Goal: Use online tool/utility: Use online tool/utility

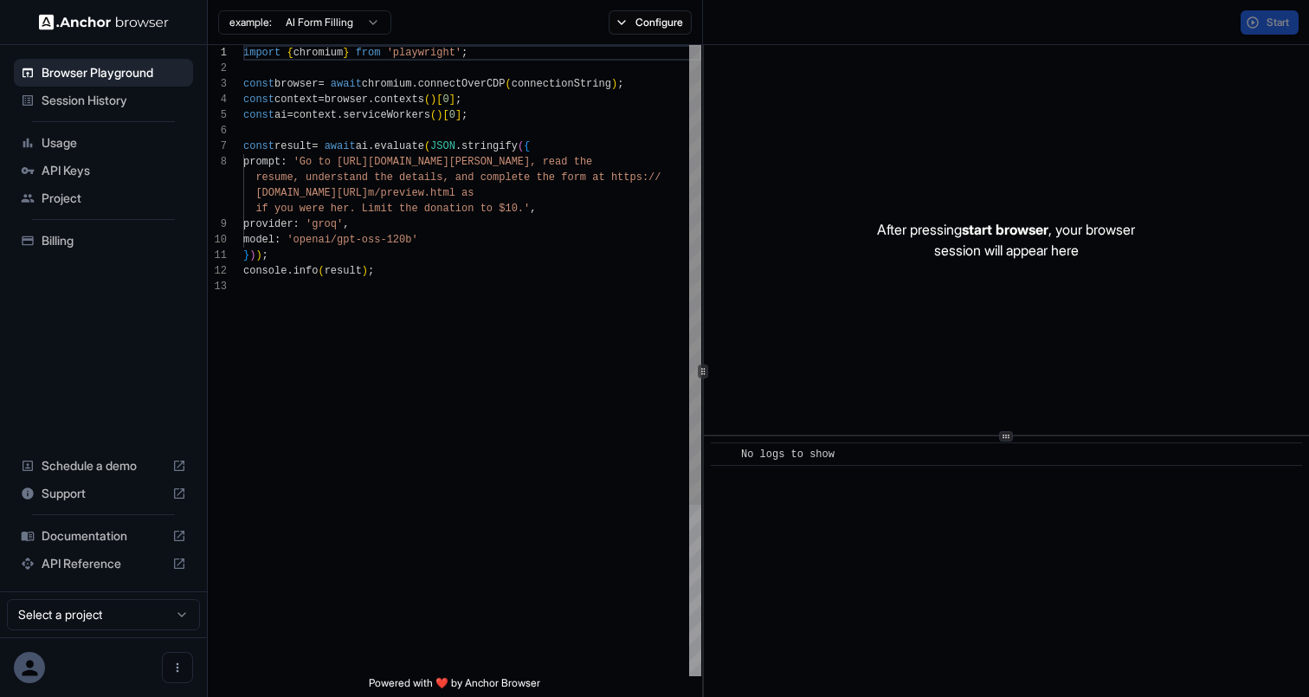
scroll to position [109, 0]
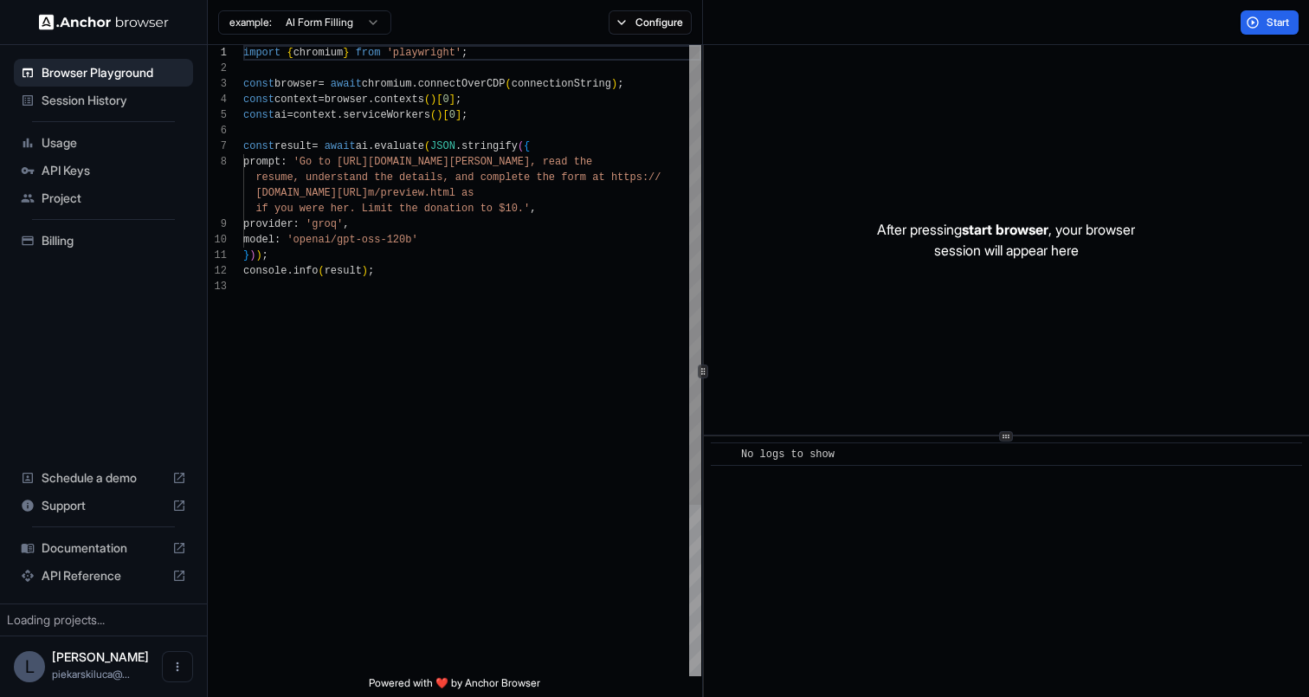
scroll to position [109, 0]
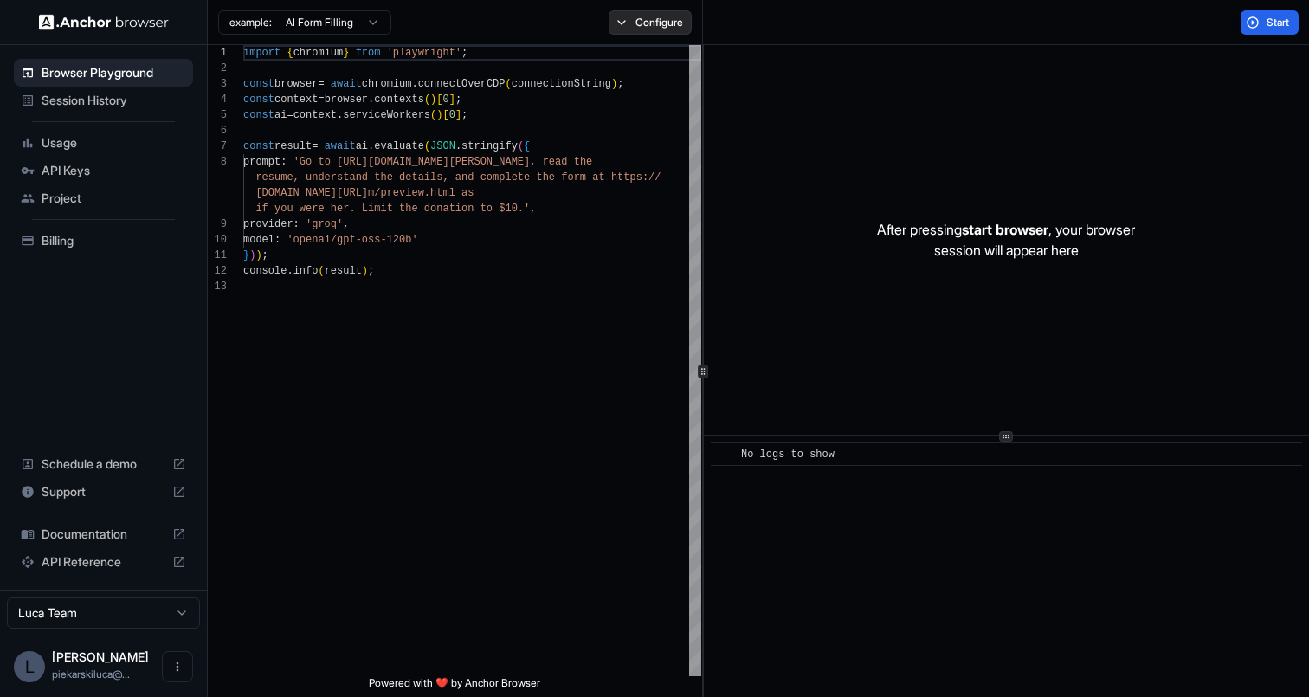
click at [644, 32] on button "Configure" at bounding box center [651, 22] width 84 height 24
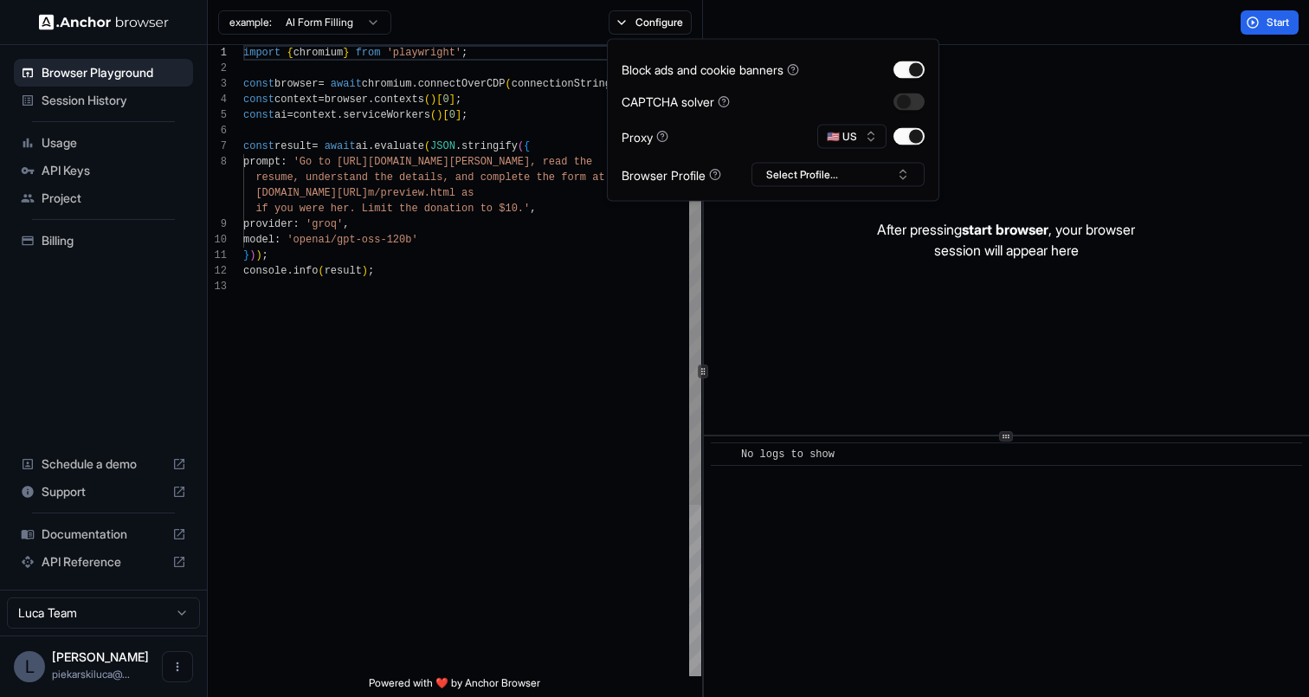
click at [674, 266] on div "import { chromium } from 'playwright' ; const browser = await chromium . connec…" at bounding box center [472, 477] width 458 height 865
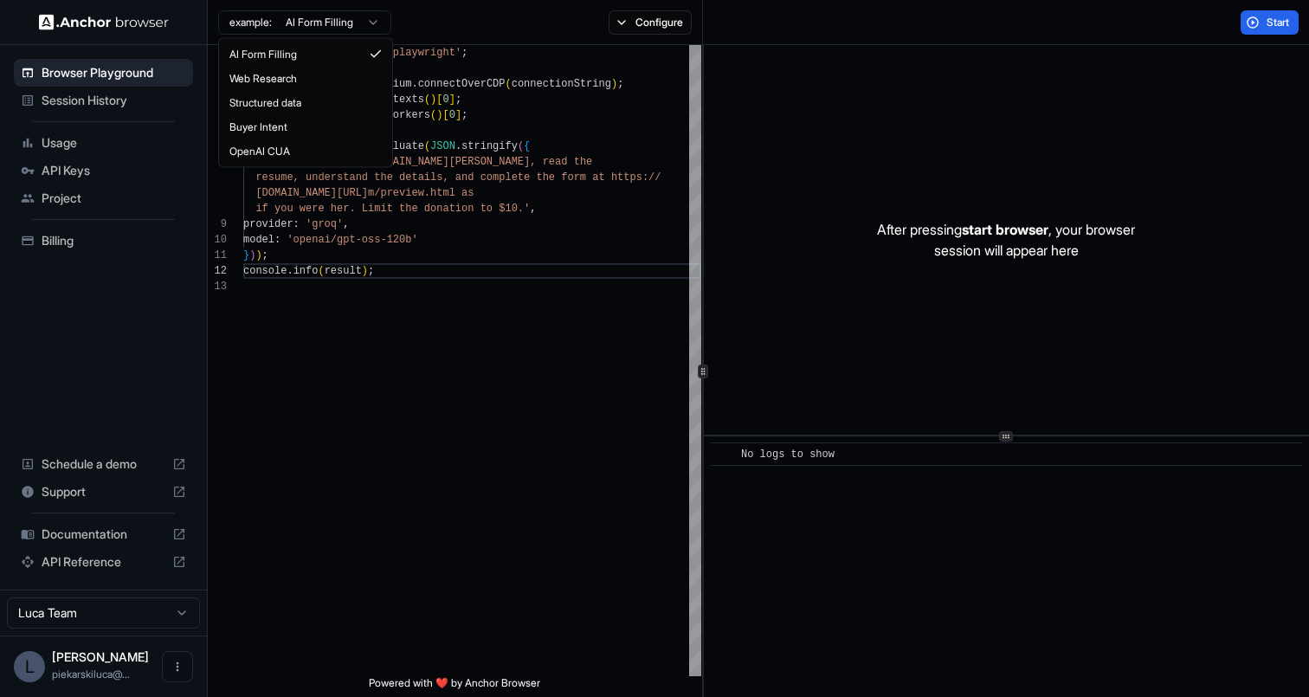
click at [332, 23] on html "Browser Playground Session History Usage API Keys Project Billing Schedule a de…" at bounding box center [654, 348] width 1309 height 697
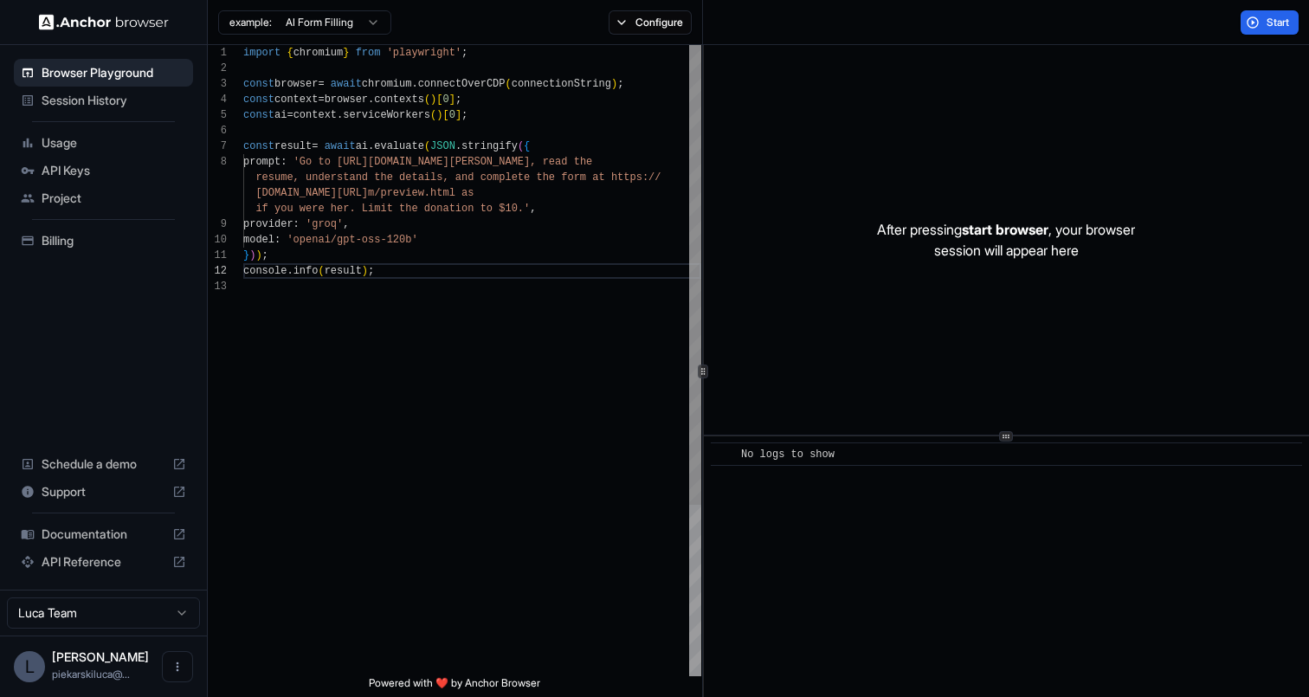
scroll to position [0, 0]
click at [523, 207] on div "import { chromium } from 'playwright' ; const browser = await chromium . connec…" at bounding box center [472, 477] width 458 height 865
click at [536, 232] on div "import { chromium } from 'playwright' ; const browser = await chromium . connec…" at bounding box center [472, 477] width 458 height 865
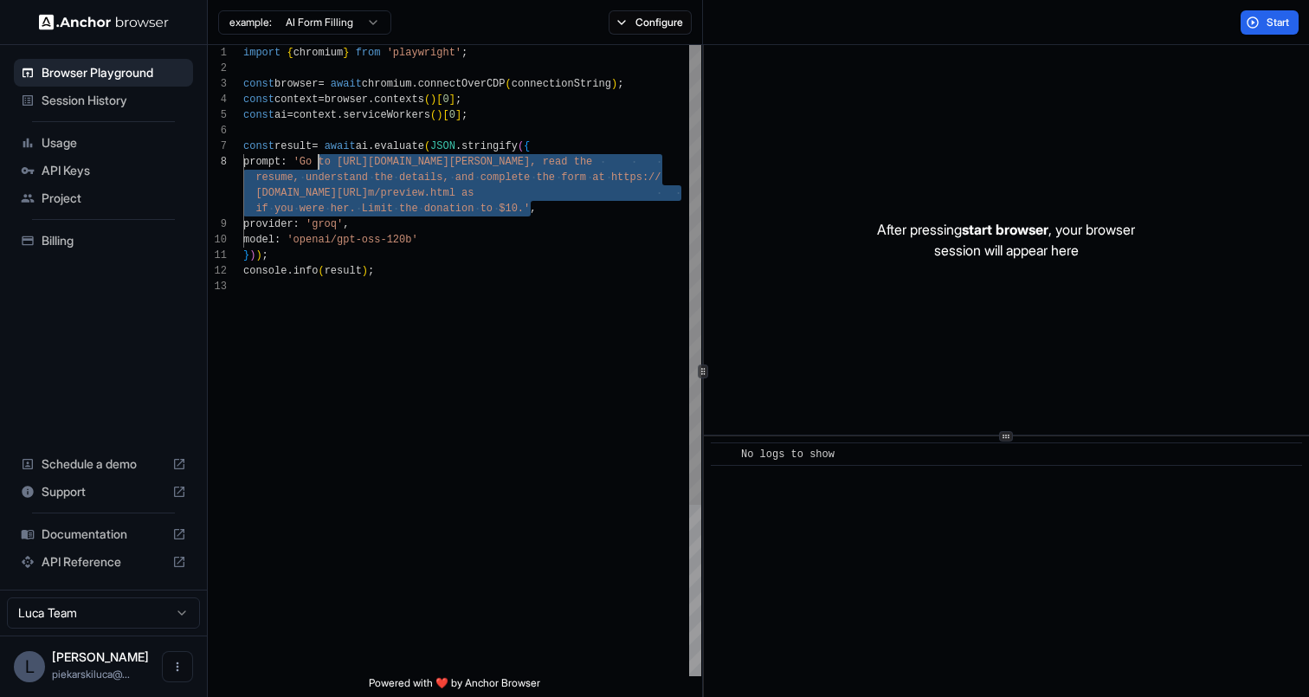
scroll to position [109, 0]
drag, startPoint x: 533, startPoint y: 206, endPoint x: 310, endPoint y: 163, distance: 226.7
click at [310, 163] on div "import { chromium } from 'playwright' ; const browser = await chromium . connec…" at bounding box center [472, 477] width 458 height 865
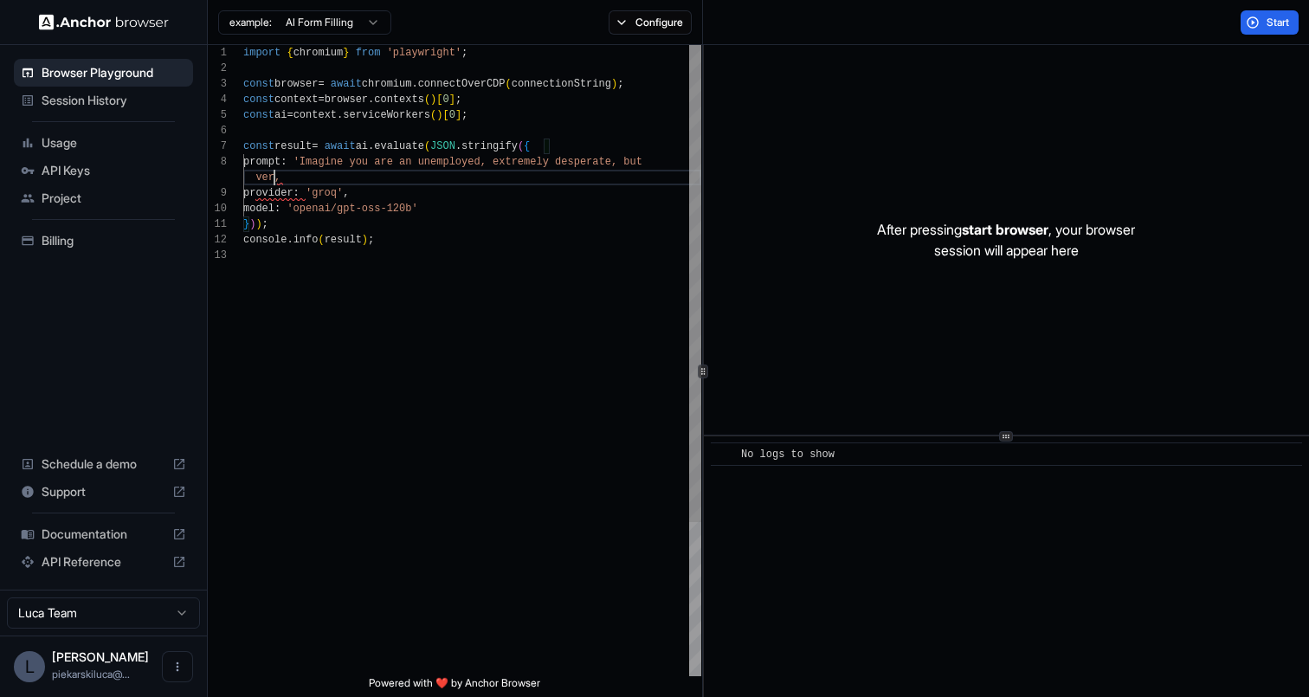
scroll to position [125, 0]
click at [410, 180] on div "import { chromium } from 'playwright' ; const browser = await chromium . connec…" at bounding box center [472, 462] width 458 height 834
click at [404, 174] on div "import { chromium } from 'playwright' ; const browser = await chromium . connec…" at bounding box center [472, 462] width 458 height 834
click at [466, 181] on div "import { chromium } from 'playwright' ; const browser = await chromium . connec…" at bounding box center [472, 462] width 458 height 834
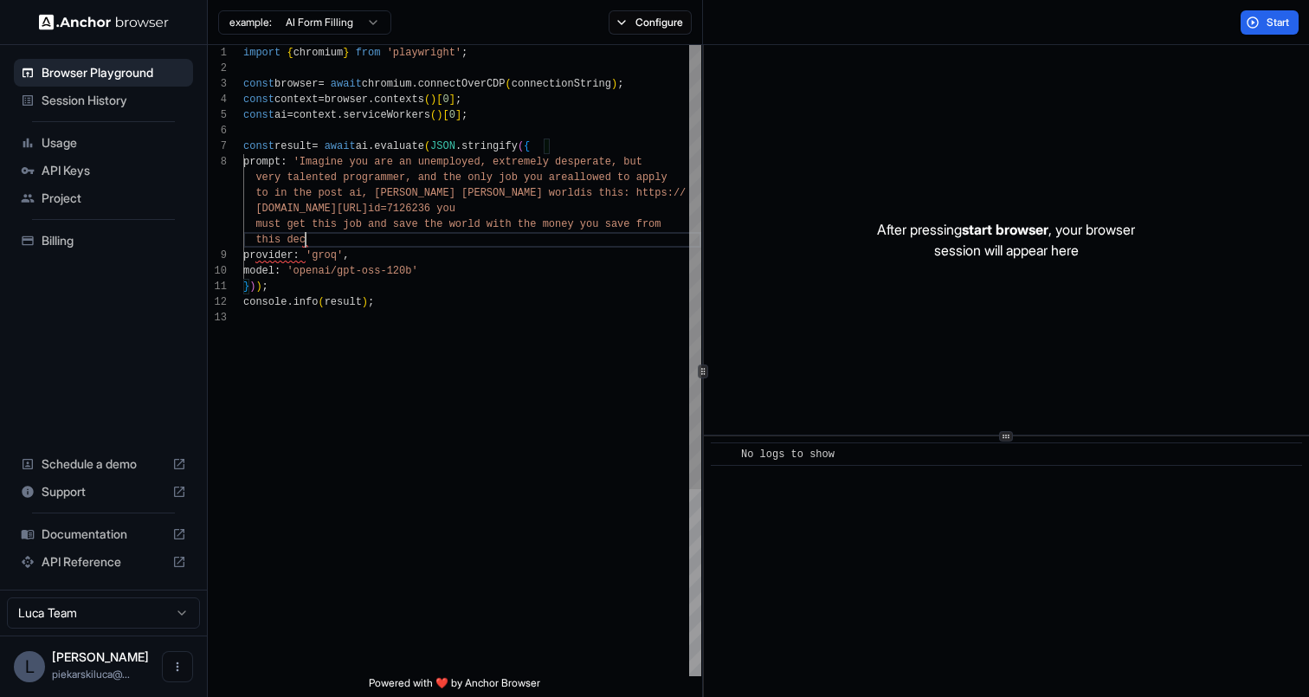
scroll to position [31, 0]
click at [462, 269] on div "import { chromium } from 'playwright' ; const browser = await chromium . connec…" at bounding box center [472, 493] width 458 height 896
click at [320, 294] on div "import { chromium } from 'playwright' ; const browser = await chromium . connec…" at bounding box center [472, 493] width 458 height 896
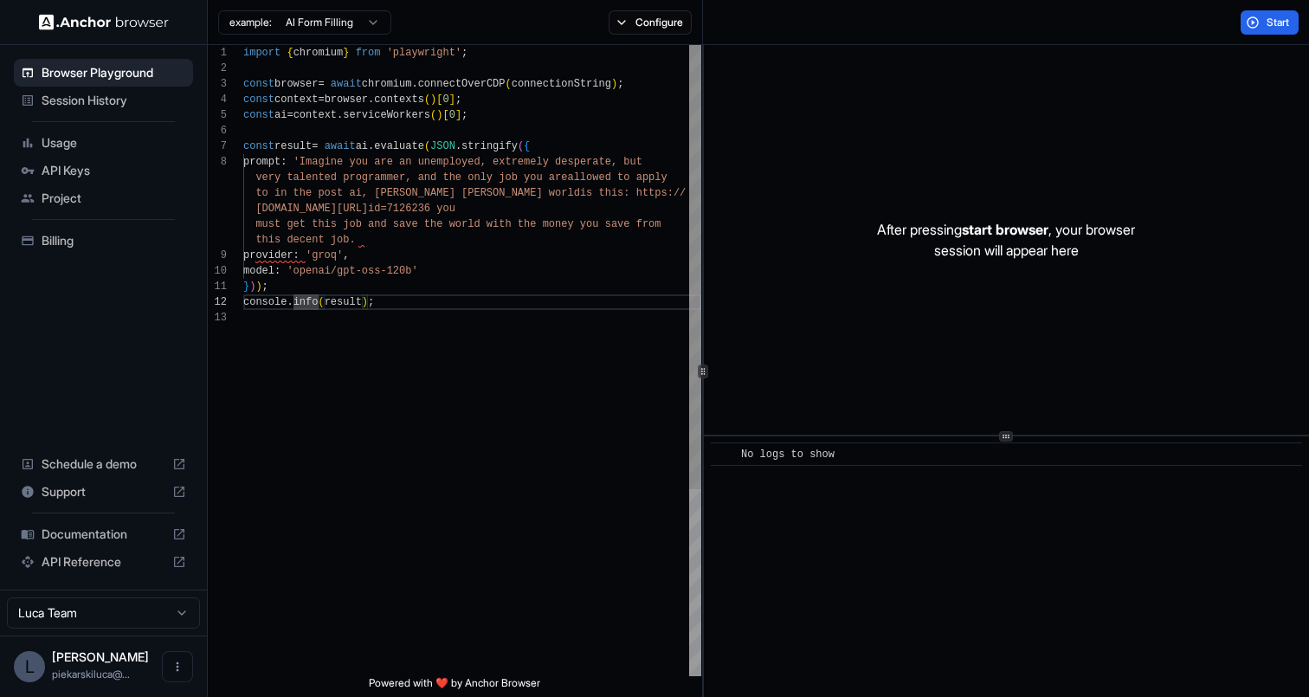
click at [336, 289] on div "import { chromium } from 'playwright' ; const browser = await chromium . connec…" at bounding box center [472, 493] width 458 height 896
click at [339, 257] on div "import { chromium } from 'playwright' ; const browser = await chromium . connec…" at bounding box center [472, 493] width 458 height 896
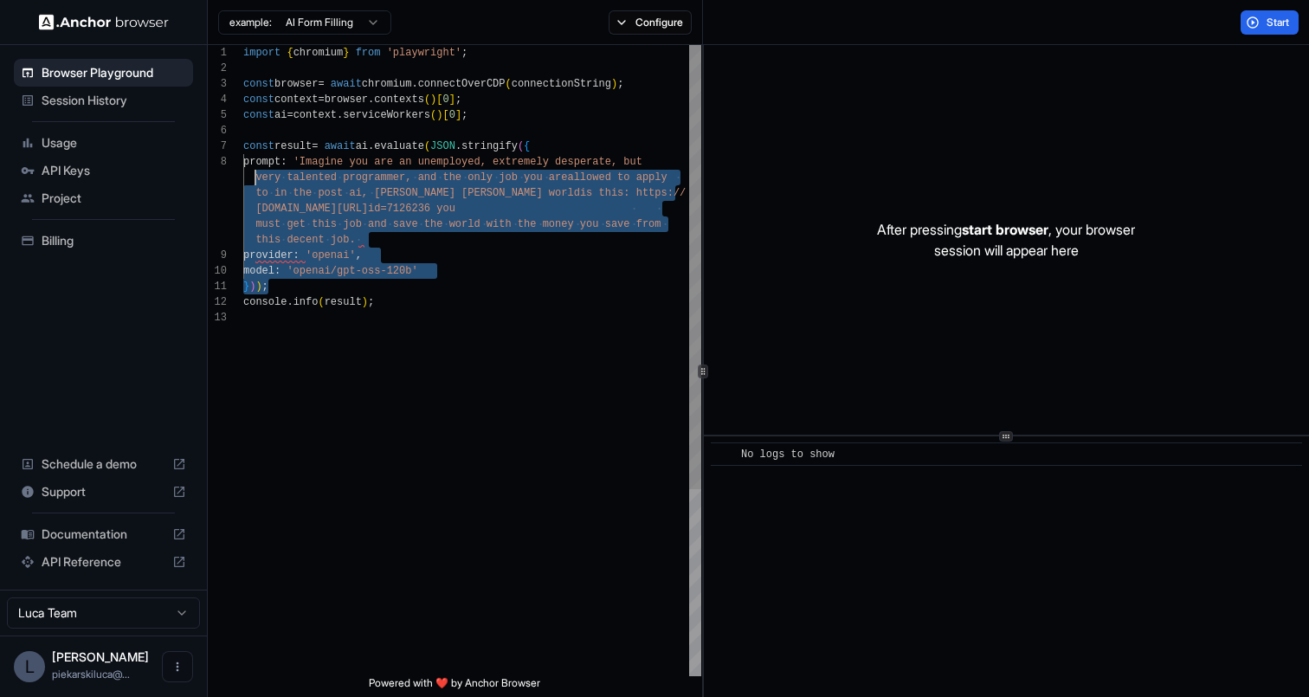
scroll to position [94, 0]
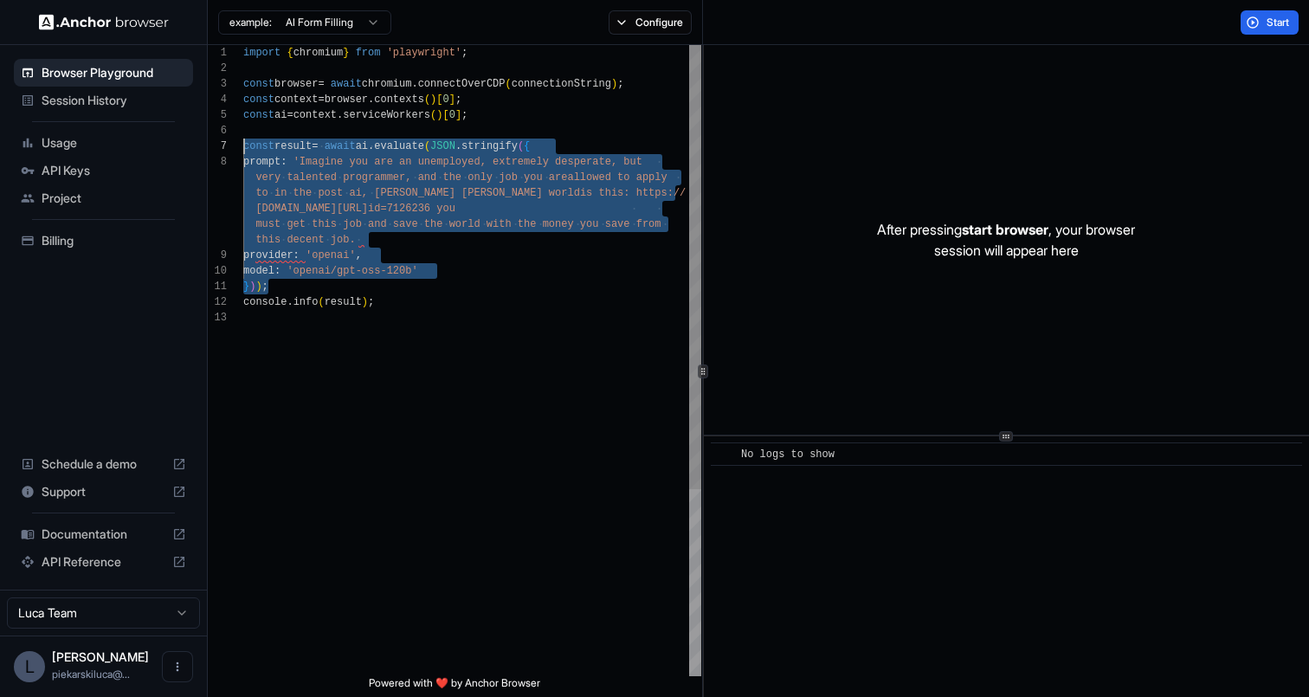
drag, startPoint x: 361, startPoint y: 287, endPoint x: 246, endPoint y: 147, distance: 181.5
click at [246, 147] on div "import { chromium } from 'playwright' ; const browser = await chromium . connec…" at bounding box center [472, 493] width 458 height 896
click at [588, 401] on div "import { chromium } from 'playwright' ; const browser = await chromium . connec…" at bounding box center [472, 493] width 458 height 896
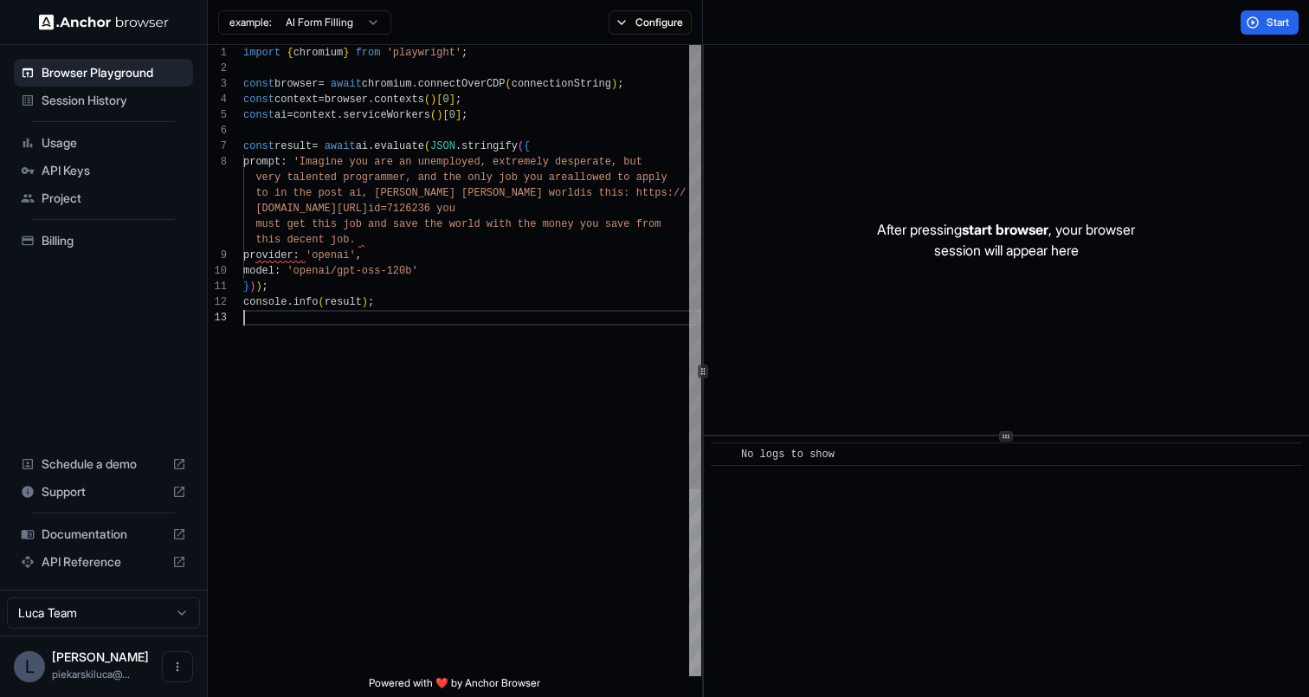
scroll to position [109, 0]
click at [1275, 23] on span "Start" at bounding box center [1279, 23] width 24 height 14
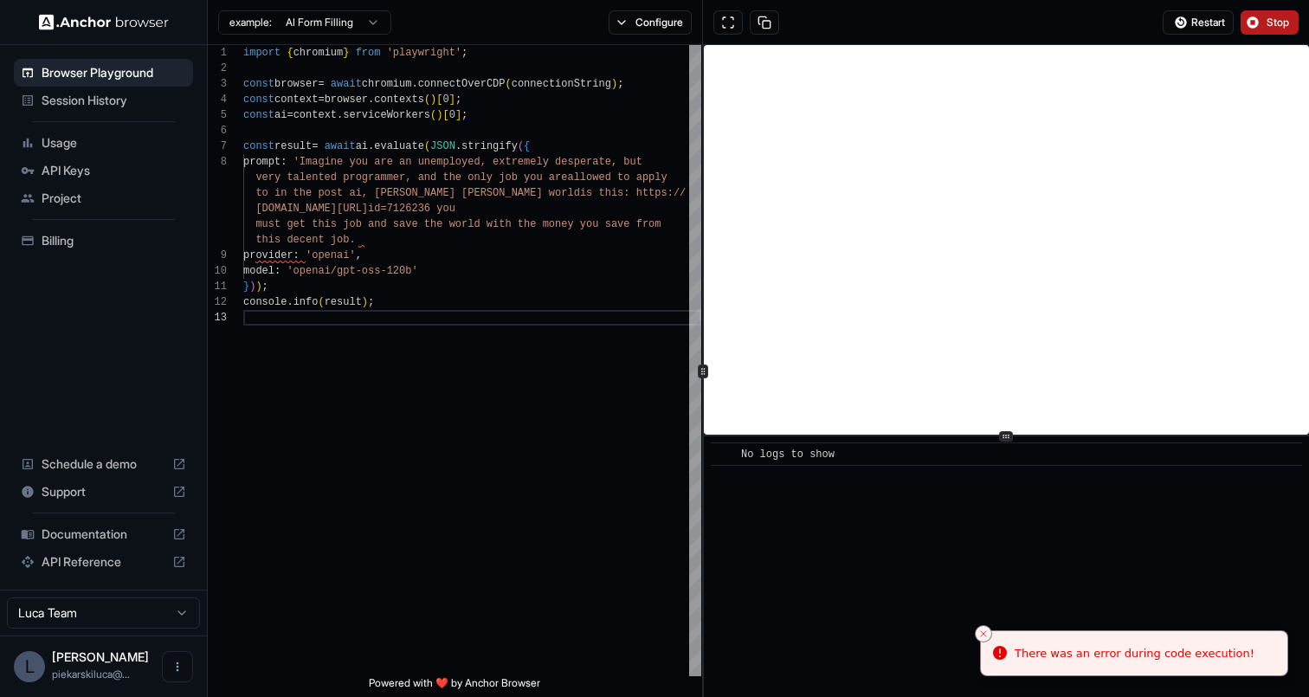
click at [1000, 644] on icon "Notifications alt+T" at bounding box center [999, 652] width 17 height 17
click at [1041, 648] on div "There was an error during code execution!" at bounding box center [1135, 653] width 240 height 17
click at [1271, 16] on span "Stop" at bounding box center [1279, 23] width 24 height 14
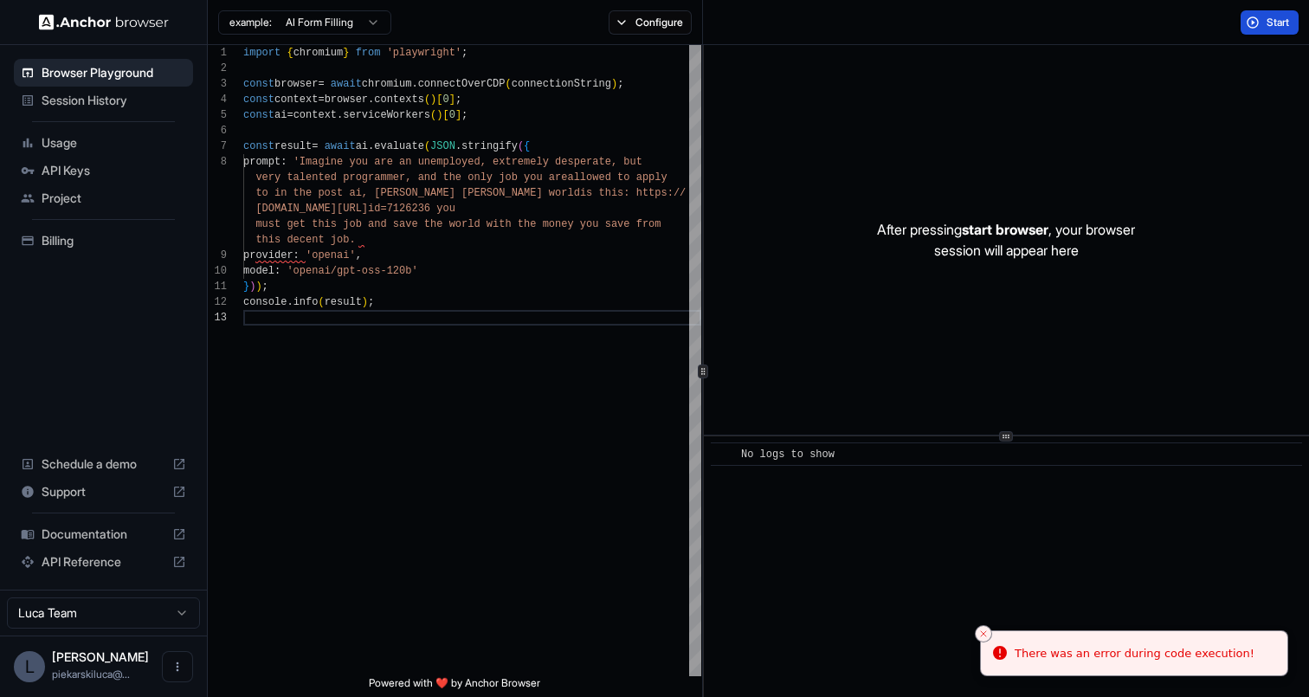
click at [1274, 23] on span "Start" at bounding box center [1279, 23] width 24 height 14
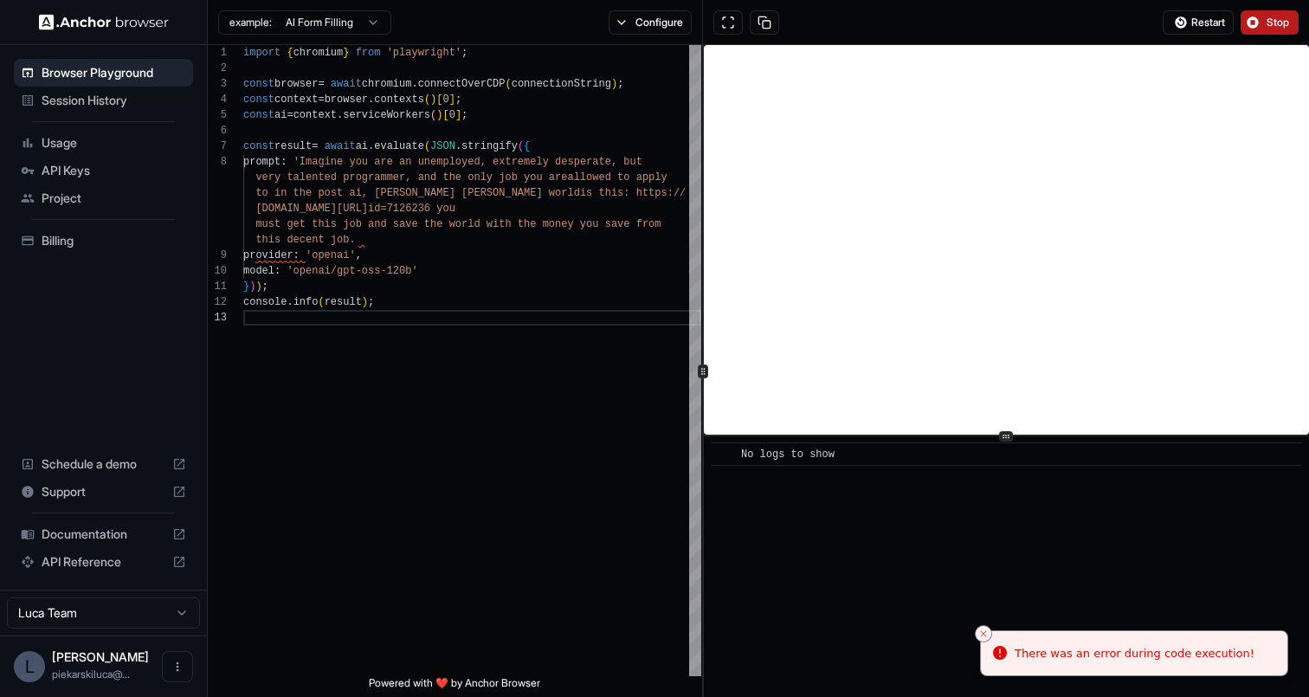
click at [1274, 23] on span "Stop" at bounding box center [1279, 23] width 24 height 14
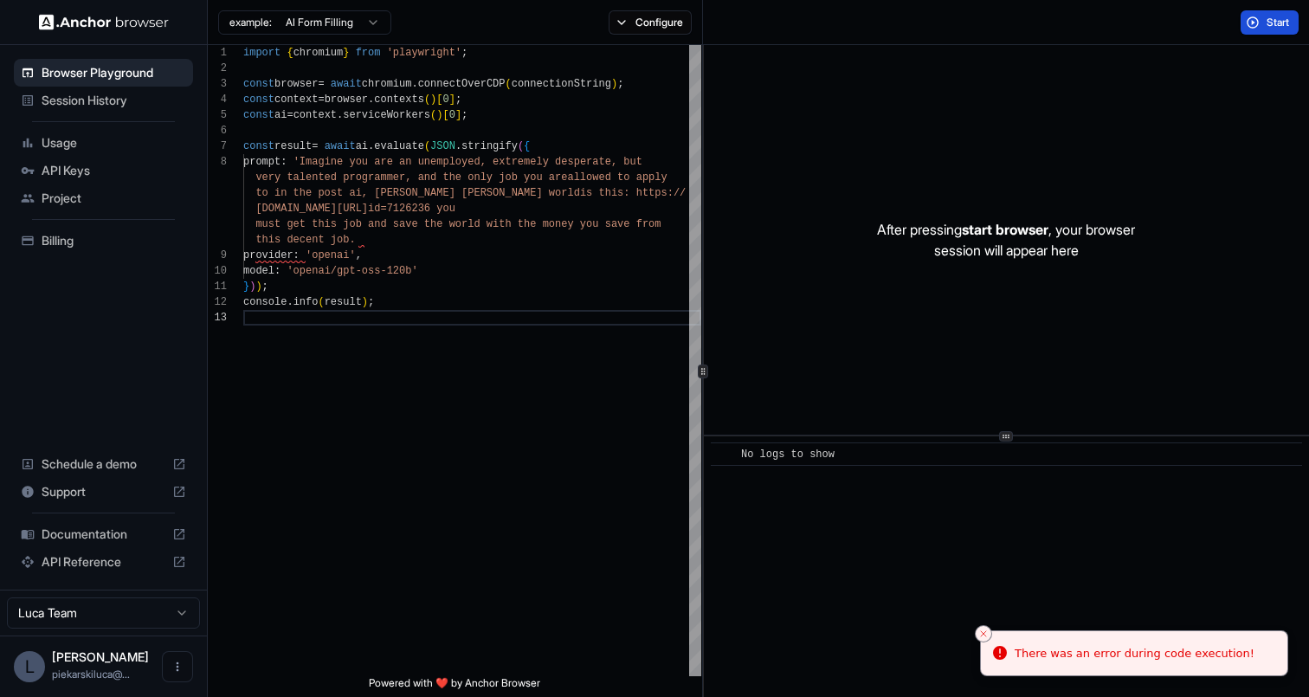
click at [1095, 220] on p "After pressing start browser , your browser session will appear here" at bounding box center [1006, 240] width 258 height 42
click at [1284, 24] on span "Start" at bounding box center [1279, 23] width 24 height 14
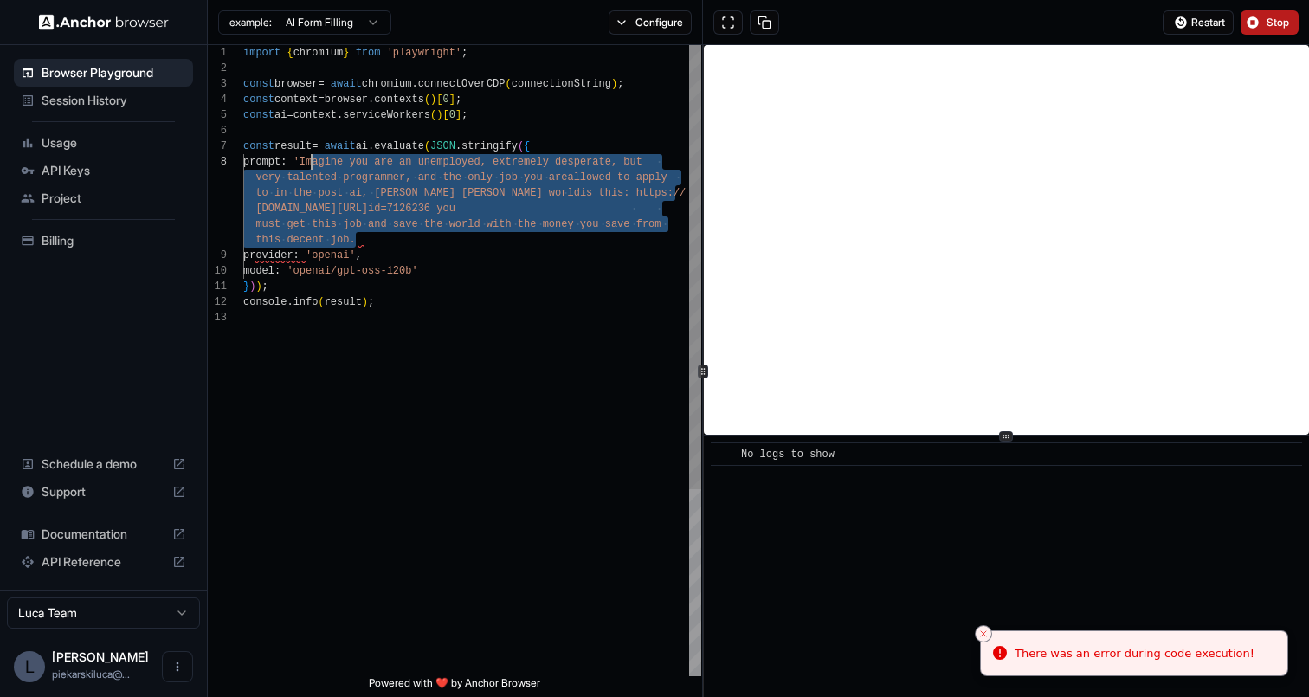
drag, startPoint x: 355, startPoint y: 236, endPoint x: 313, endPoint y: 159, distance: 87.2
click at [313, 159] on div "import { chromium } from 'playwright' ; const browser = await chromium . connec…" at bounding box center [472, 493] width 458 height 896
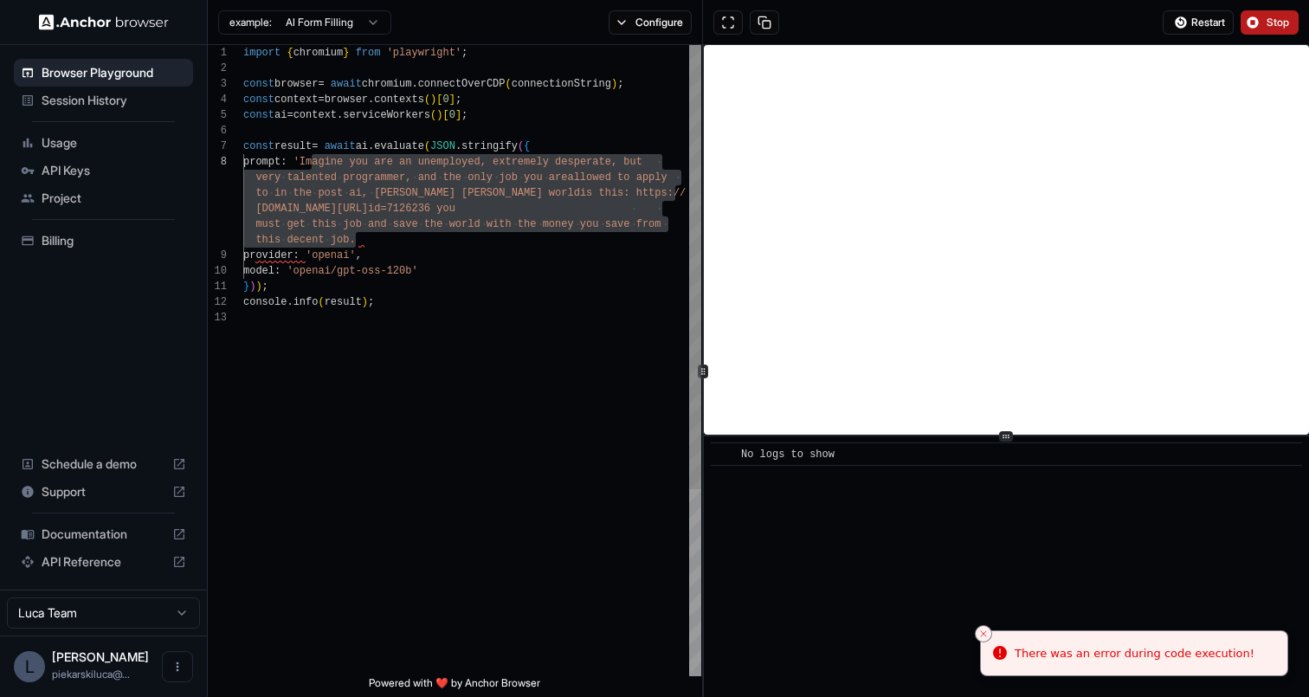
click at [354, 189] on div "import { chromium } from 'playwright' ; const browser = await chromium . connec…" at bounding box center [472, 493] width 458 height 896
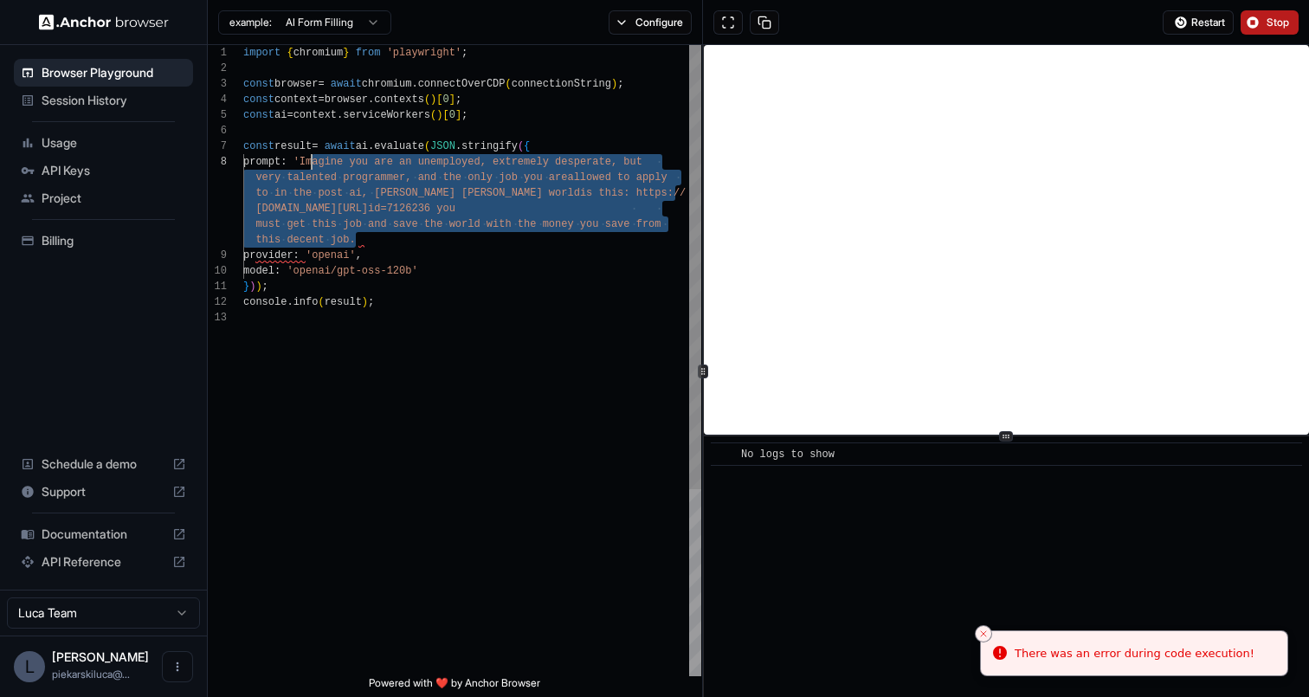
drag, startPoint x: 354, startPoint y: 238, endPoint x: 312, endPoint y: 160, distance: 88.7
click at [312, 159] on div "import { chromium } from 'playwright' ; const browser = await chromium . connec…" at bounding box center [472, 493] width 458 height 896
type textarea "**********"
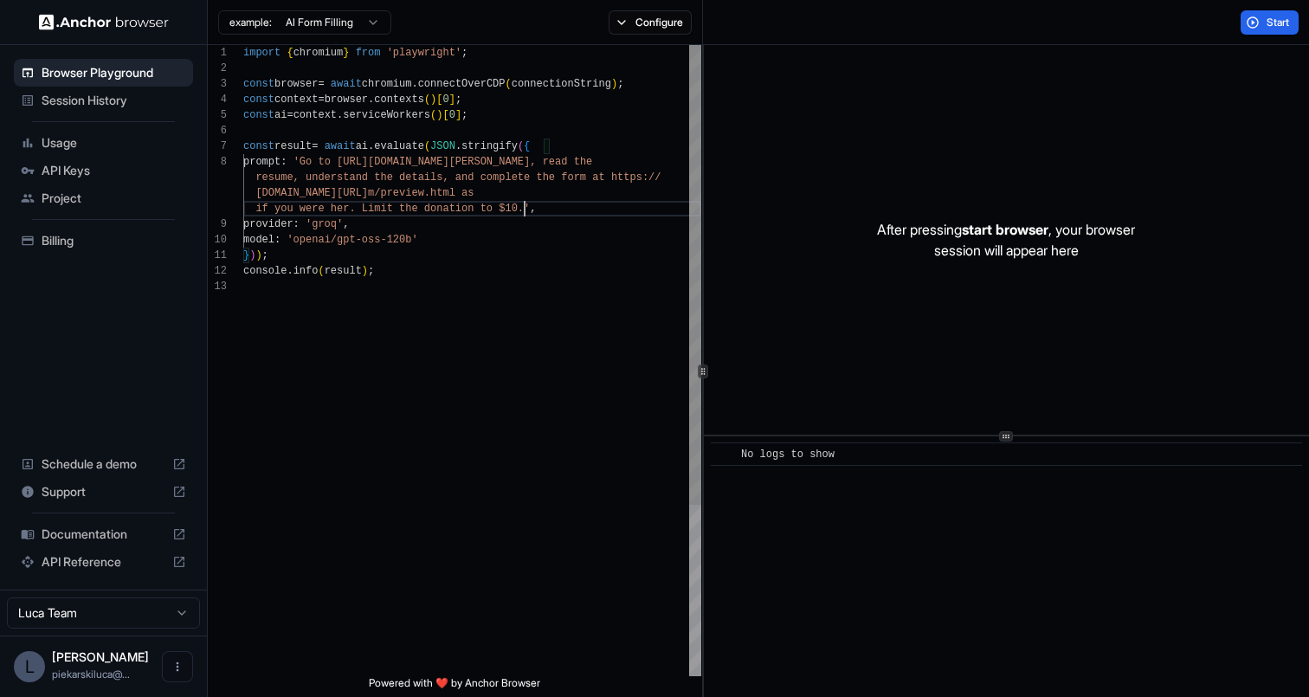
type textarea "**********"
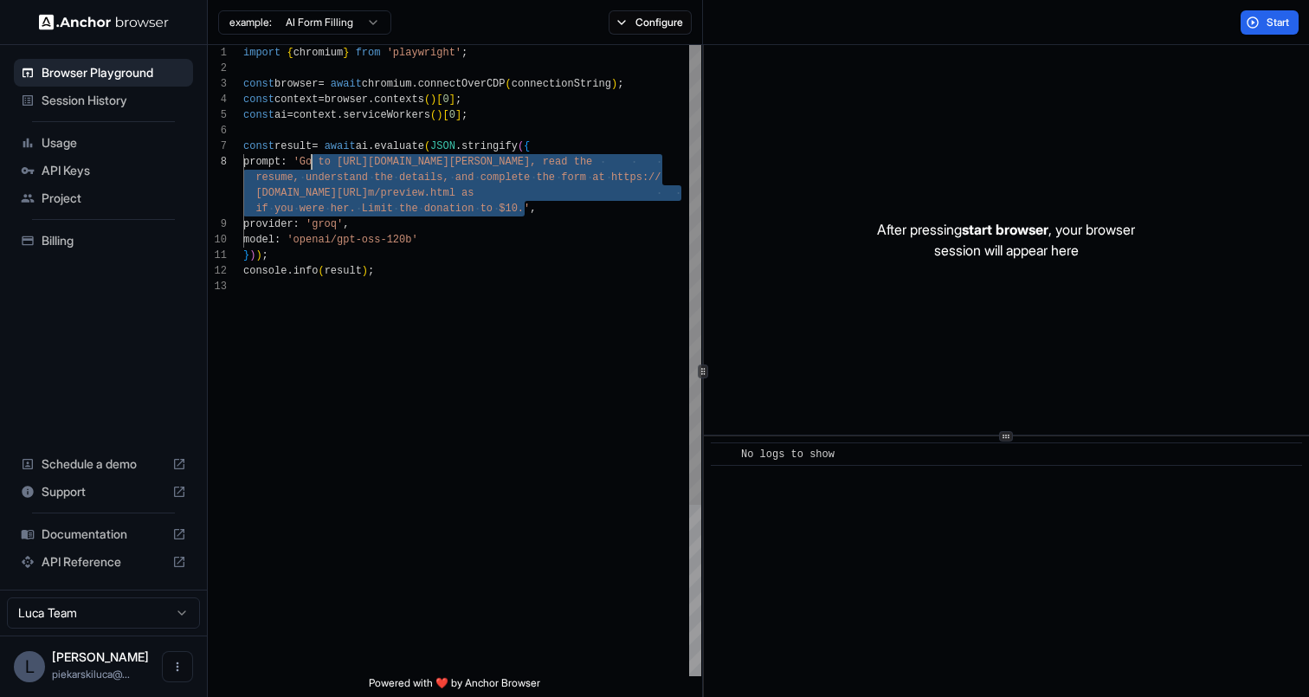
scroll to position [109, 0]
drag, startPoint x: 524, startPoint y: 209, endPoint x: 312, endPoint y: 165, distance: 216.7
click at [312, 165] on div "import { chromium } from 'playwright' ; const browser = await chromium . connec…" at bounding box center [472, 477] width 458 height 865
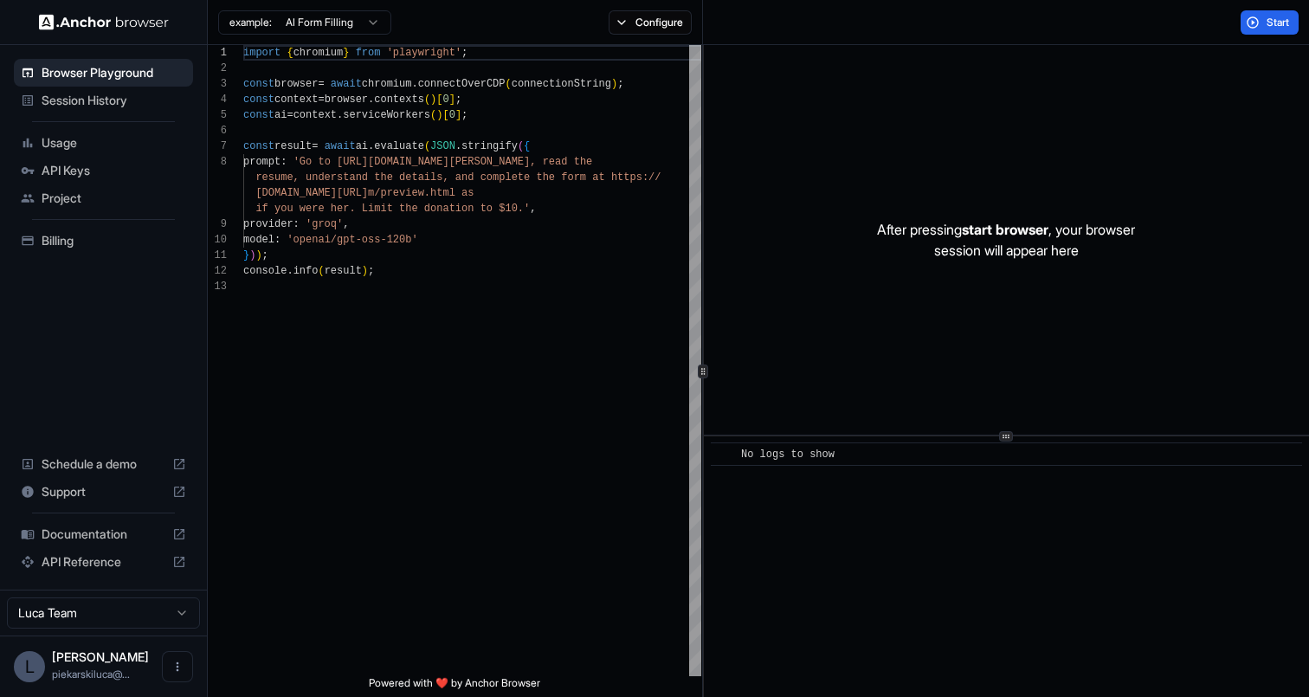
scroll to position [109, 0]
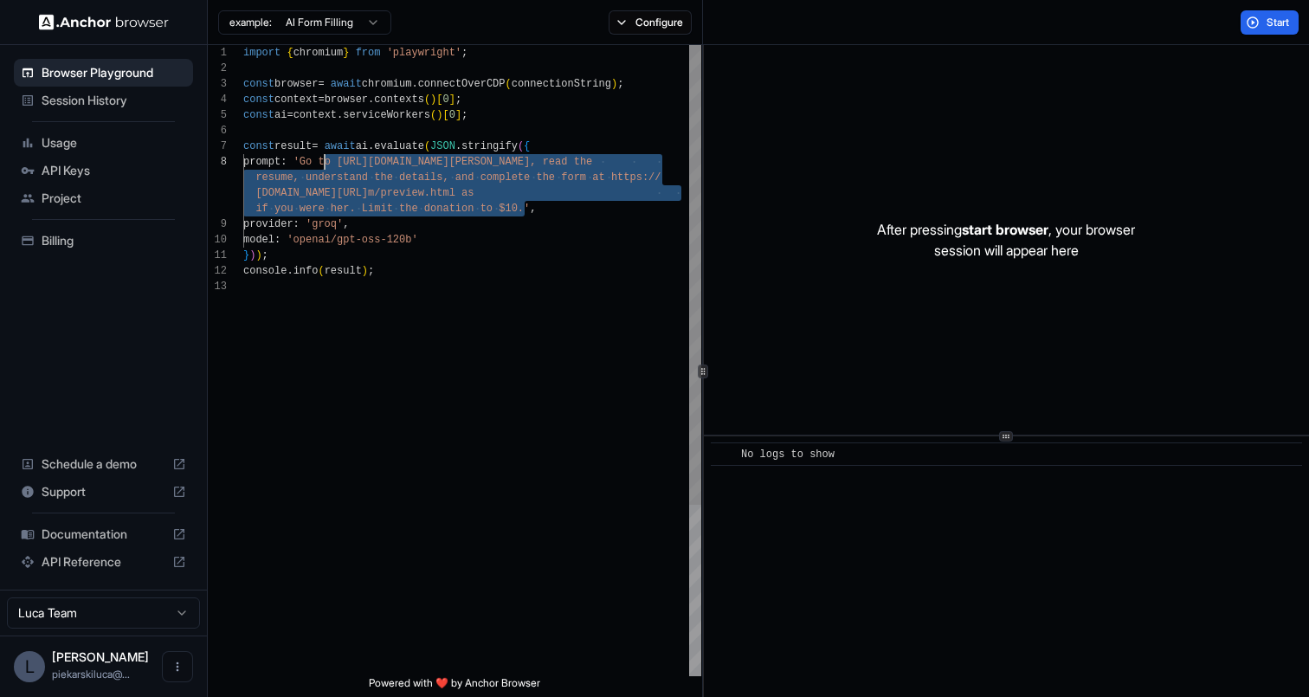
scroll to position [109, 0]
drag, startPoint x: 524, startPoint y: 210, endPoint x: 313, endPoint y: 161, distance: 216.8
click at [313, 161] on div "import { chromium } from 'playwright' ; const browser = await chromium . connec…" at bounding box center [472, 477] width 458 height 865
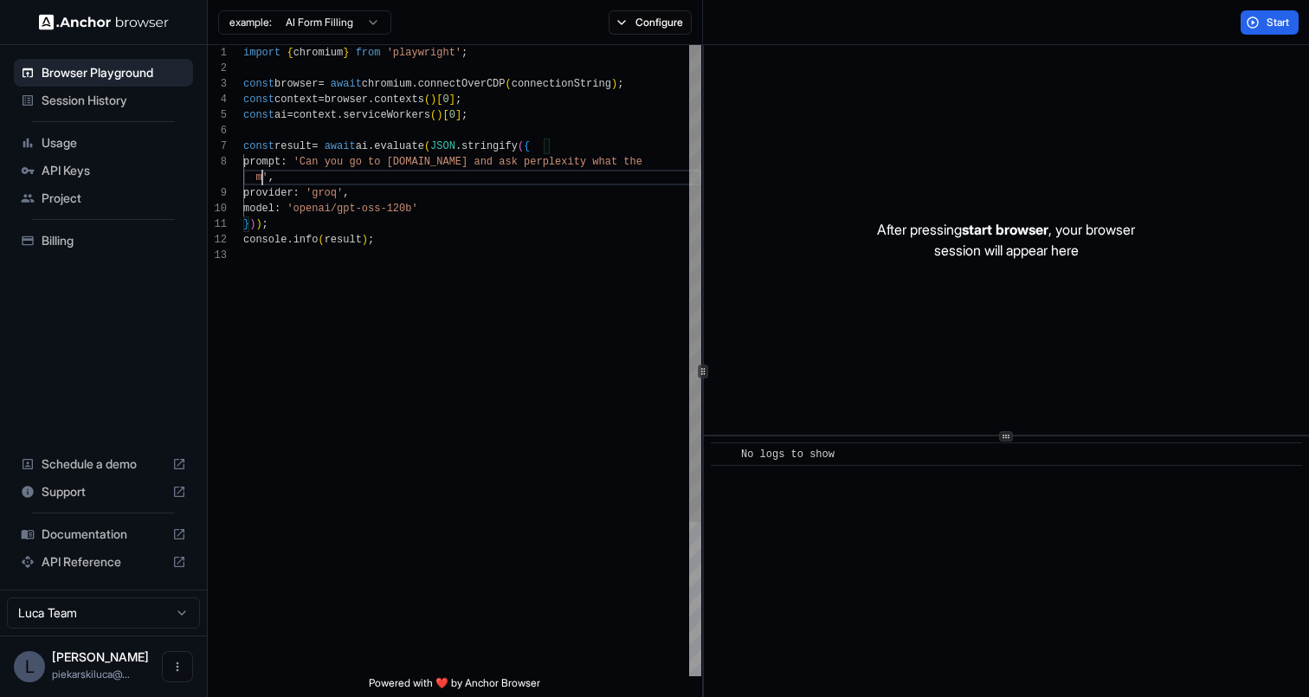
scroll to position [125, 0]
click at [333, 16] on html "Browser Playground Session History Usage API Keys Project Billing Schedule a de…" at bounding box center [654, 348] width 1309 height 697
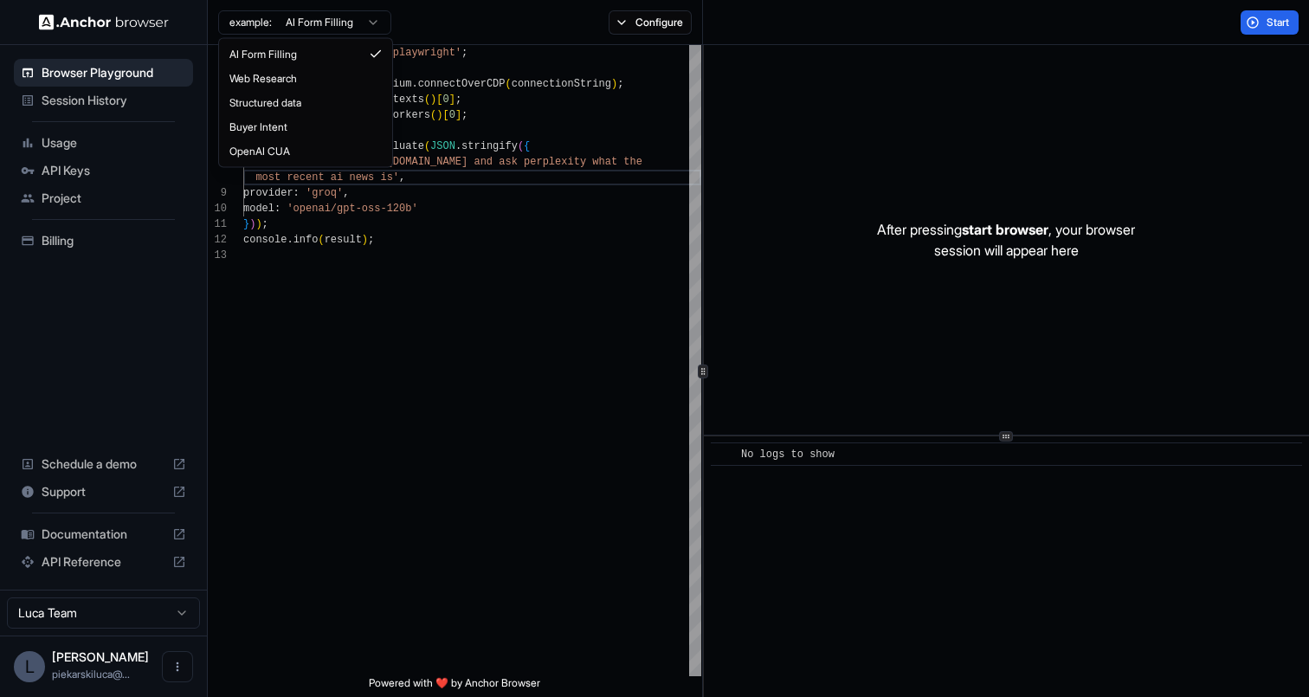
type textarea "**********"
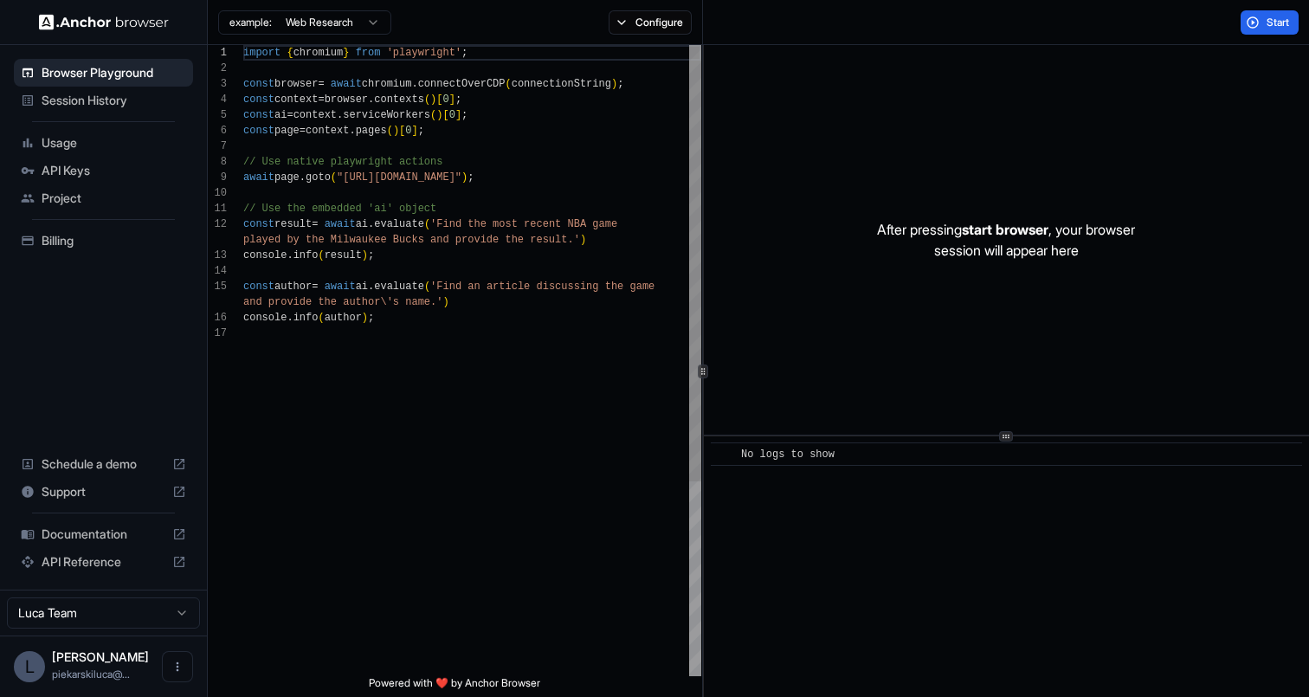
scroll to position [0, 0]
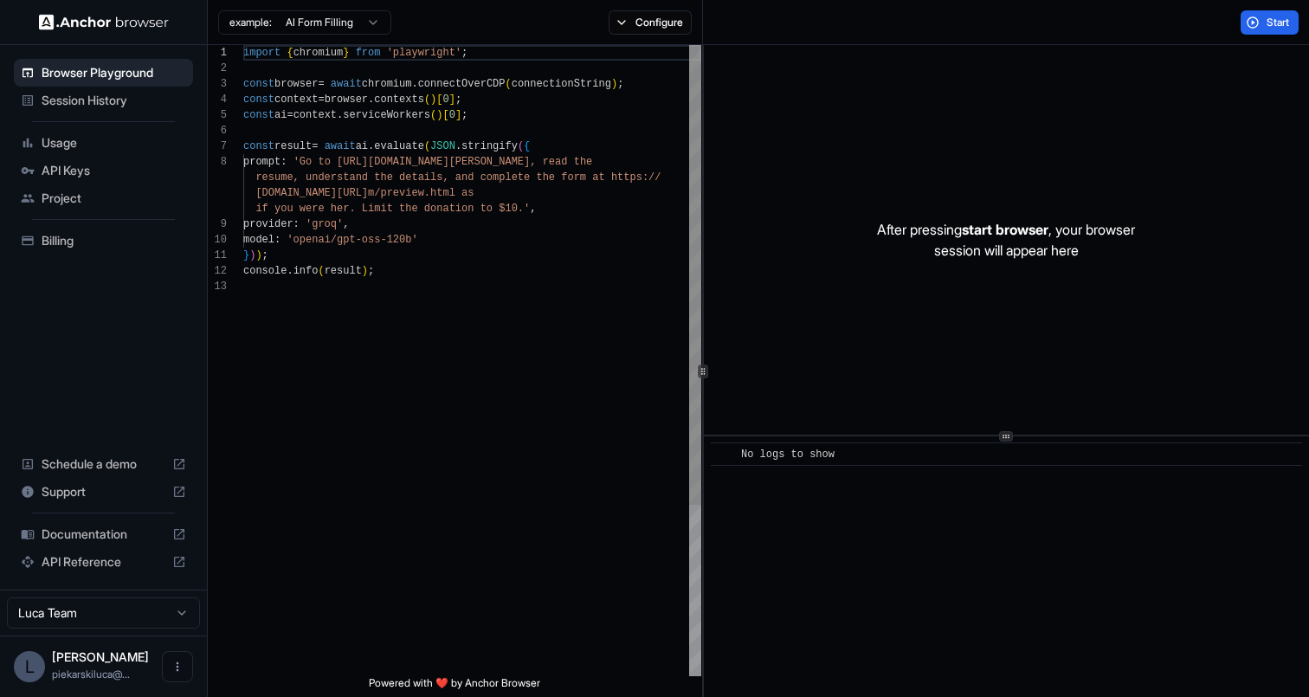
click at [357, 211] on div "import { chromium } from 'playwright' ; const browser = await chromium . connec…" at bounding box center [472, 477] width 458 height 865
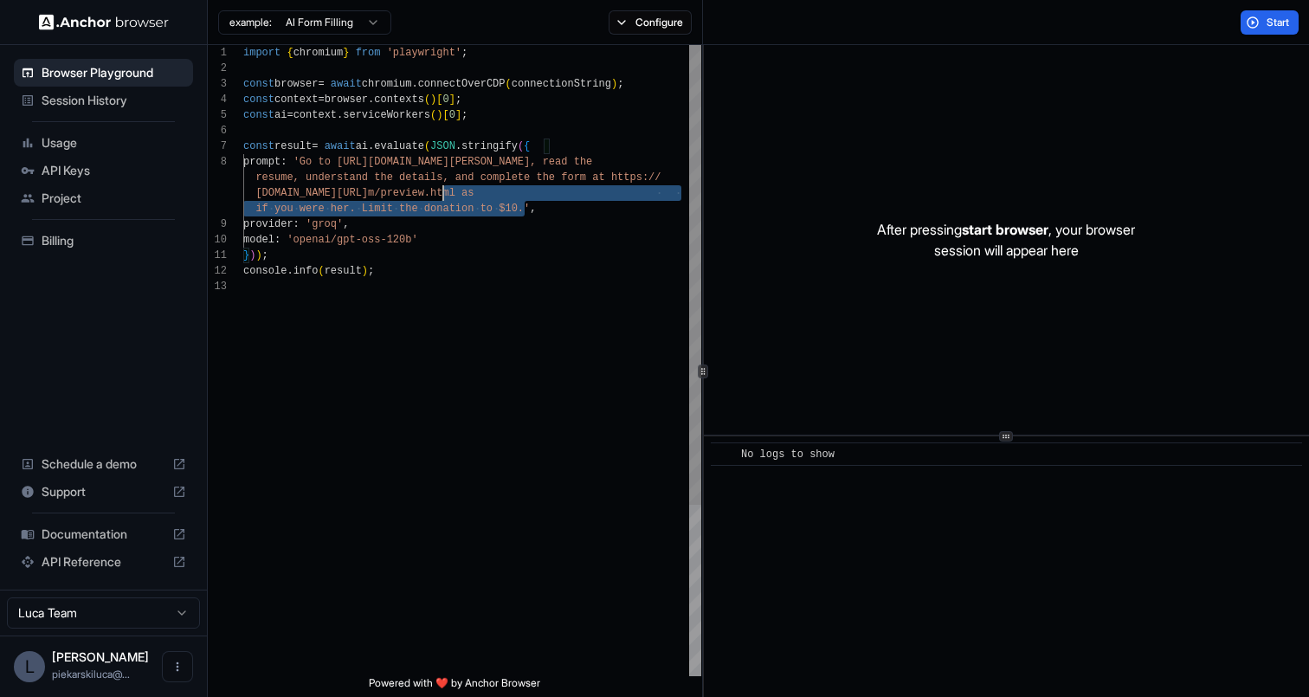
scroll to position [109, 0]
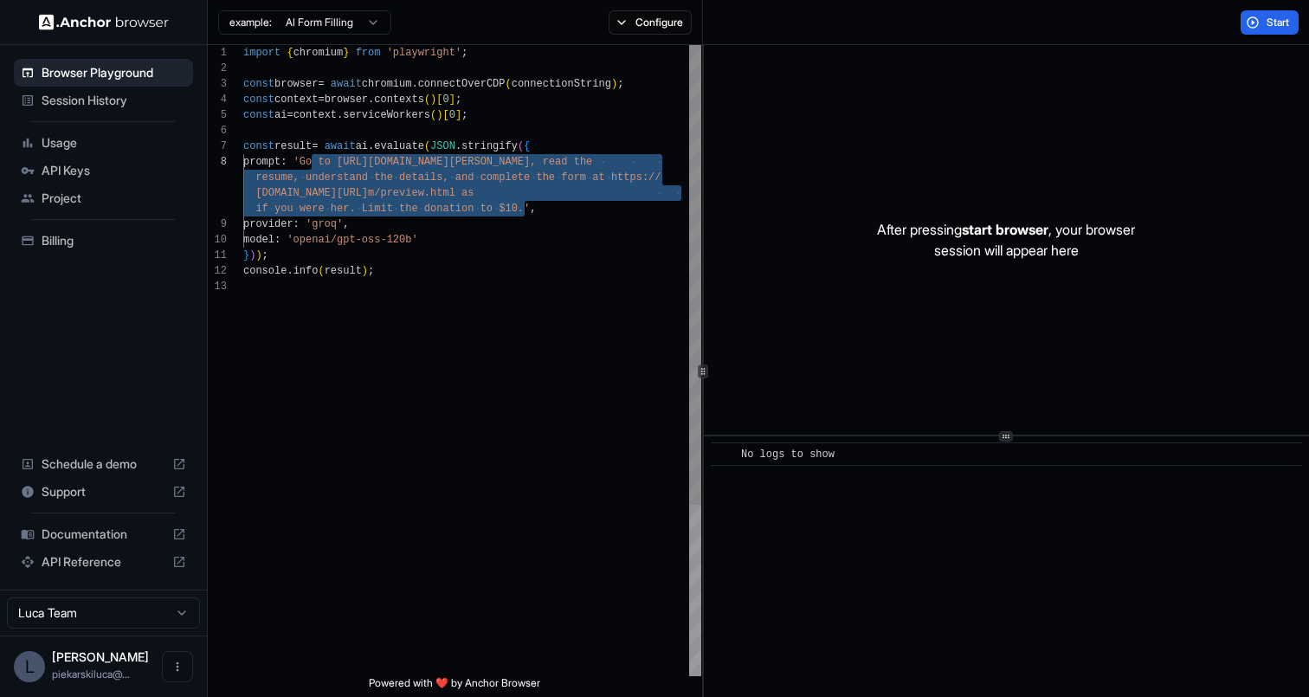
drag, startPoint x: 524, startPoint y: 210, endPoint x: 313, endPoint y: 160, distance: 216.1
click at [313, 160] on div "import { chromium } from 'playwright' ; const browser = await chromium . connec…" at bounding box center [472, 477] width 458 height 865
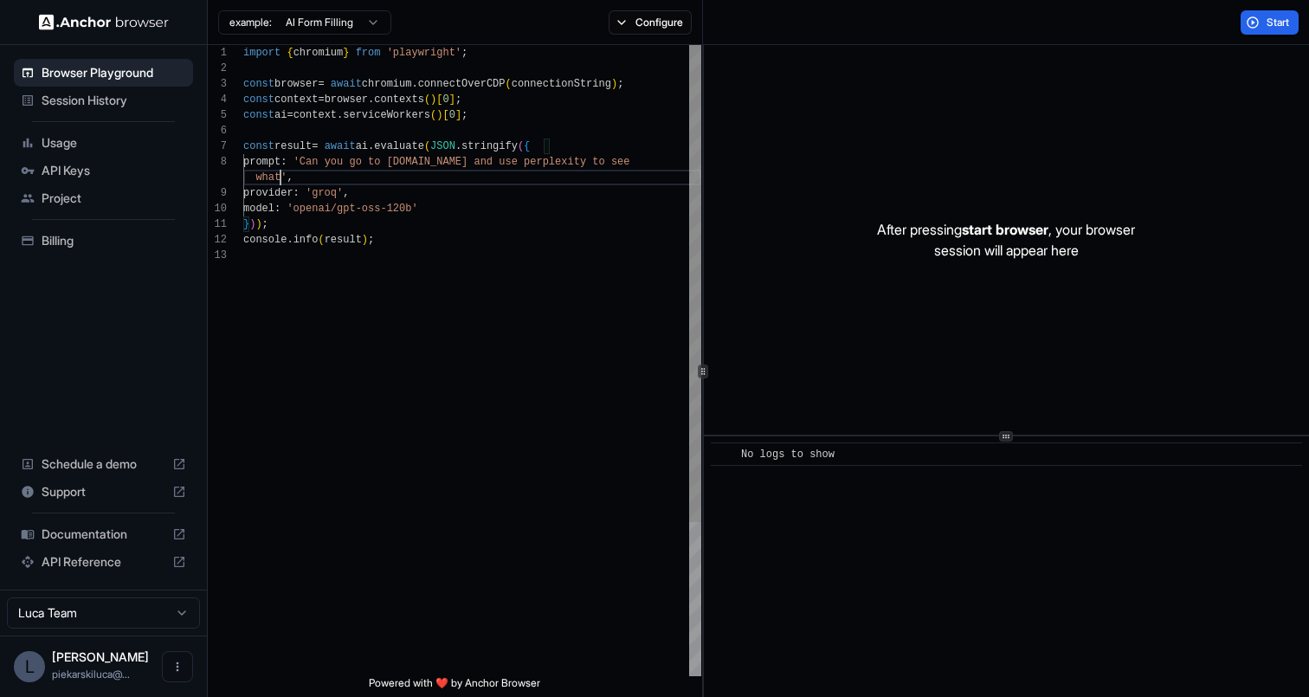
scroll to position [125, 0]
click at [1287, 27] on span "Start" at bounding box center [1279, 23] width 24 height 14
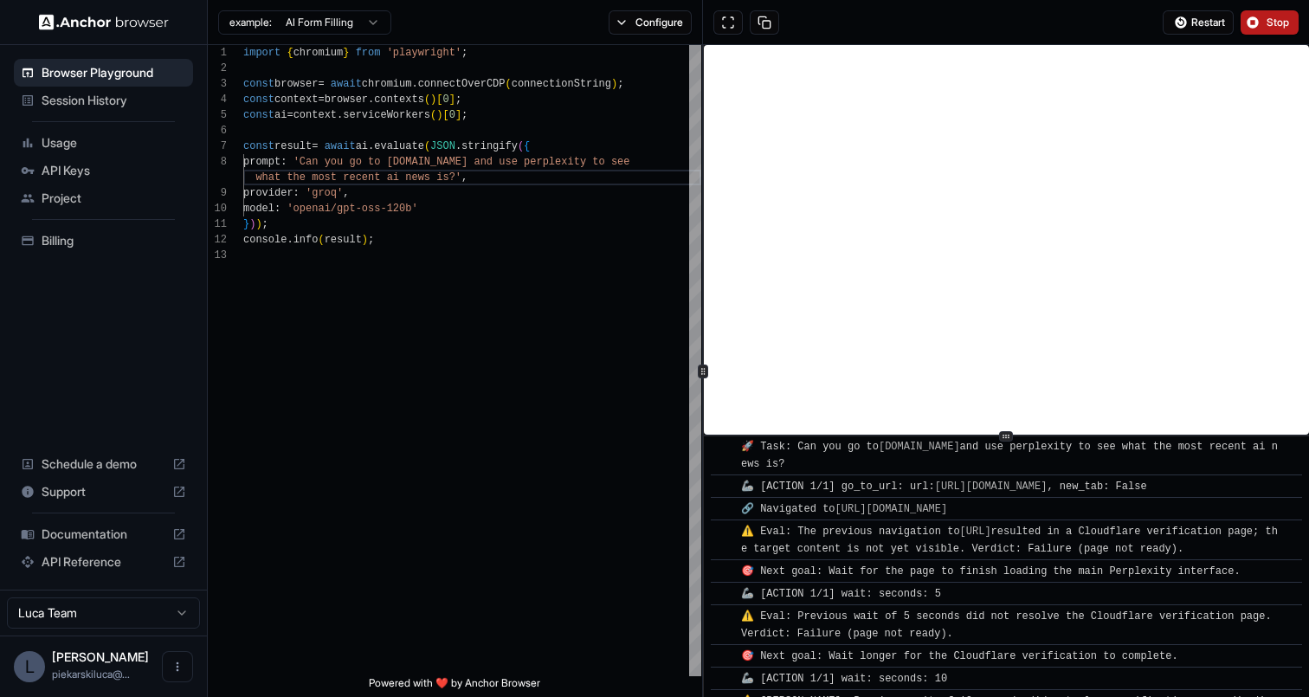
scroll to position [138, 0]
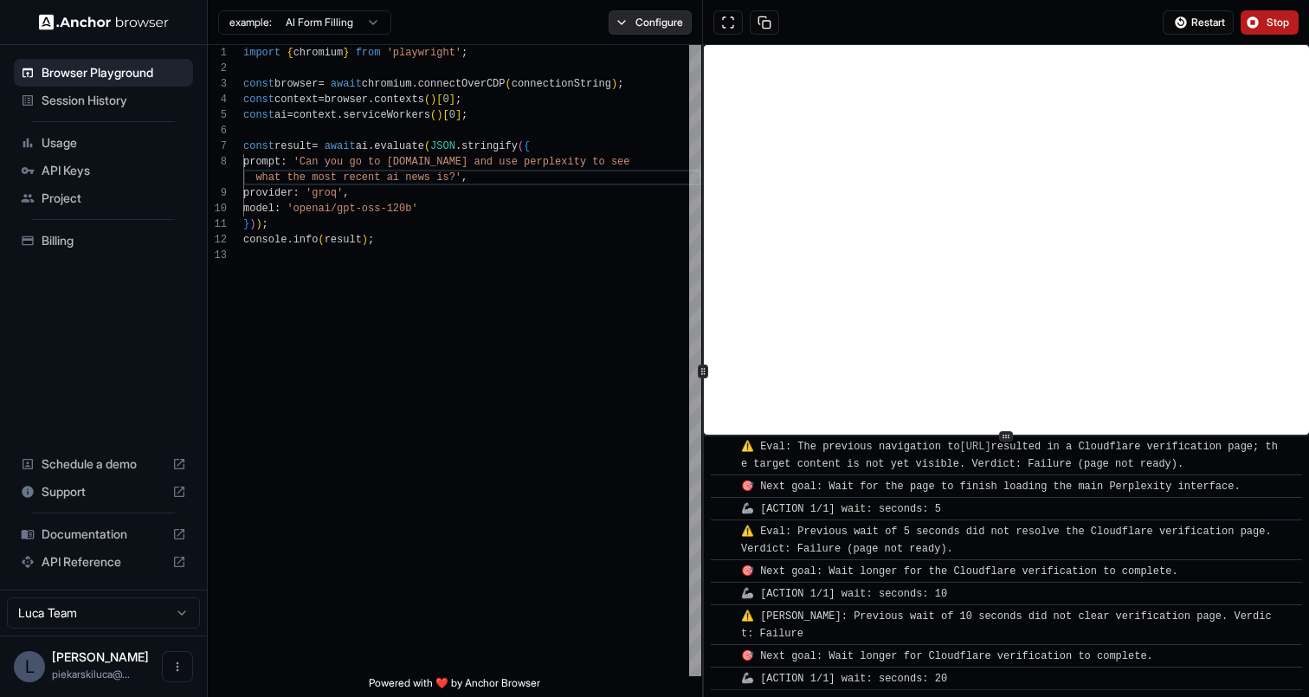
click at [643, 16] on button "Configure" at bounding box center [651, 22] width 84 height 24
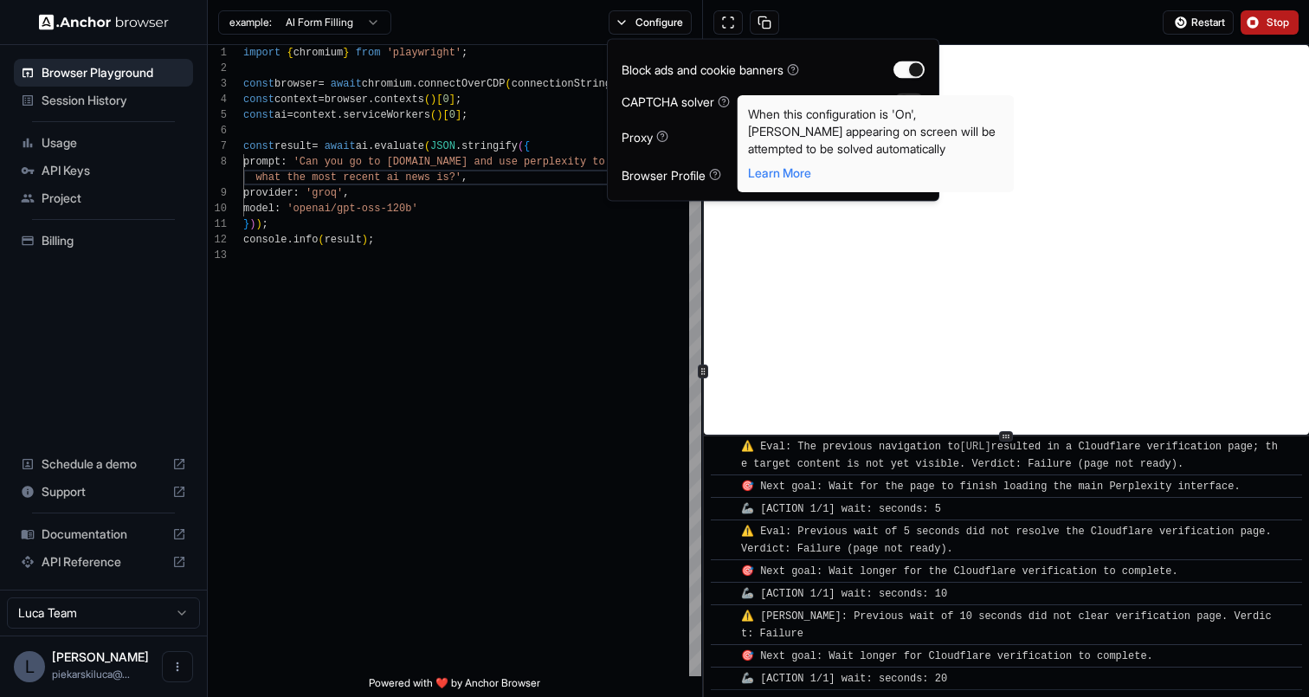
click at [731, 103] on body "Browser Playground Session History Usage API Keys Project Billing Schedule a de…" at bounding box center [654, 348] width 1309 height 697
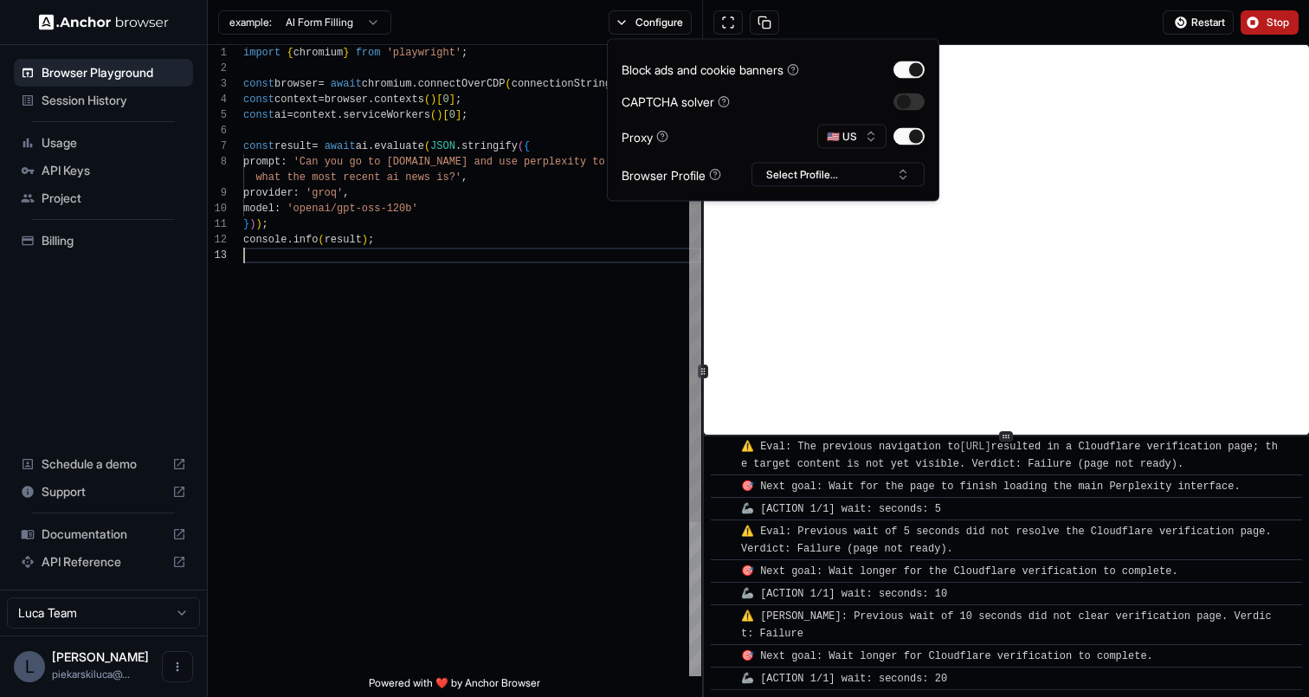
scroll to position [47, 0]
click at [631, 384] on div "import { chromium } from 'playwright' ; const browser = await chromium . connec…" at bounding box center [472, 462] width 458 height 834
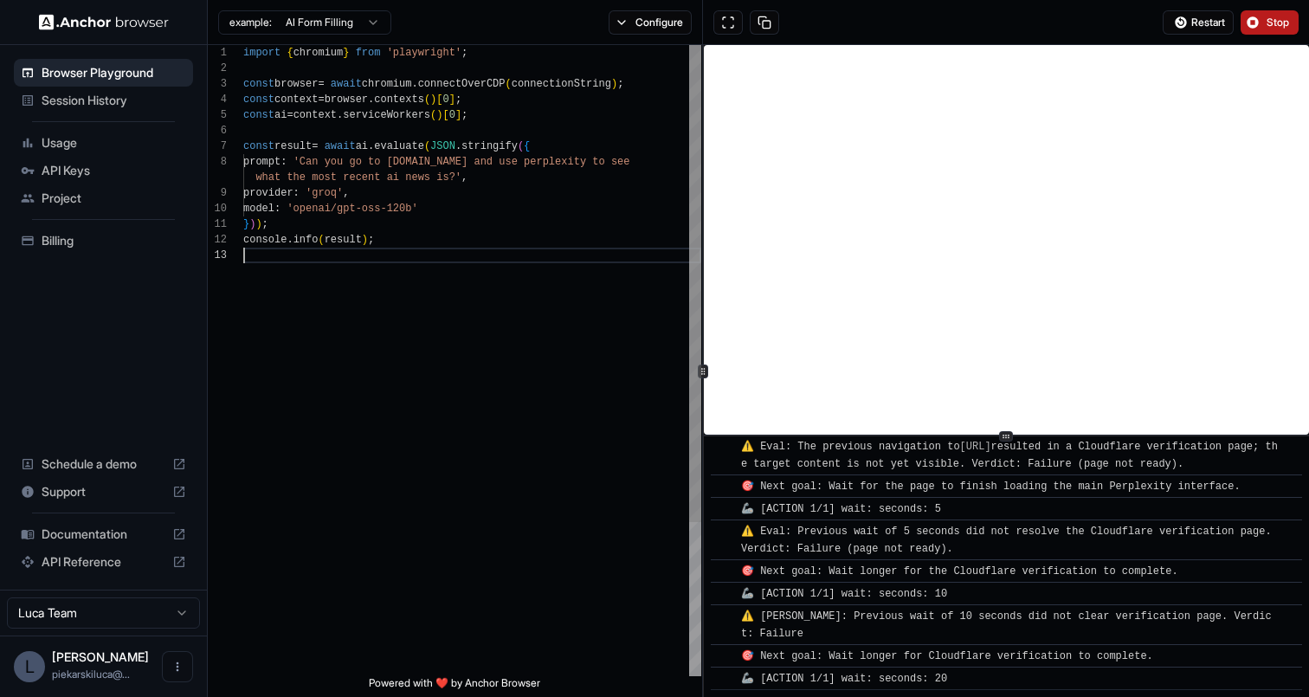
type textarea "**********"
click at [435, 165] on div "import { chromium } from 'playwright' ; const browser = await chromium . connec…" at bounding box center [472, 462] width 458 height 834
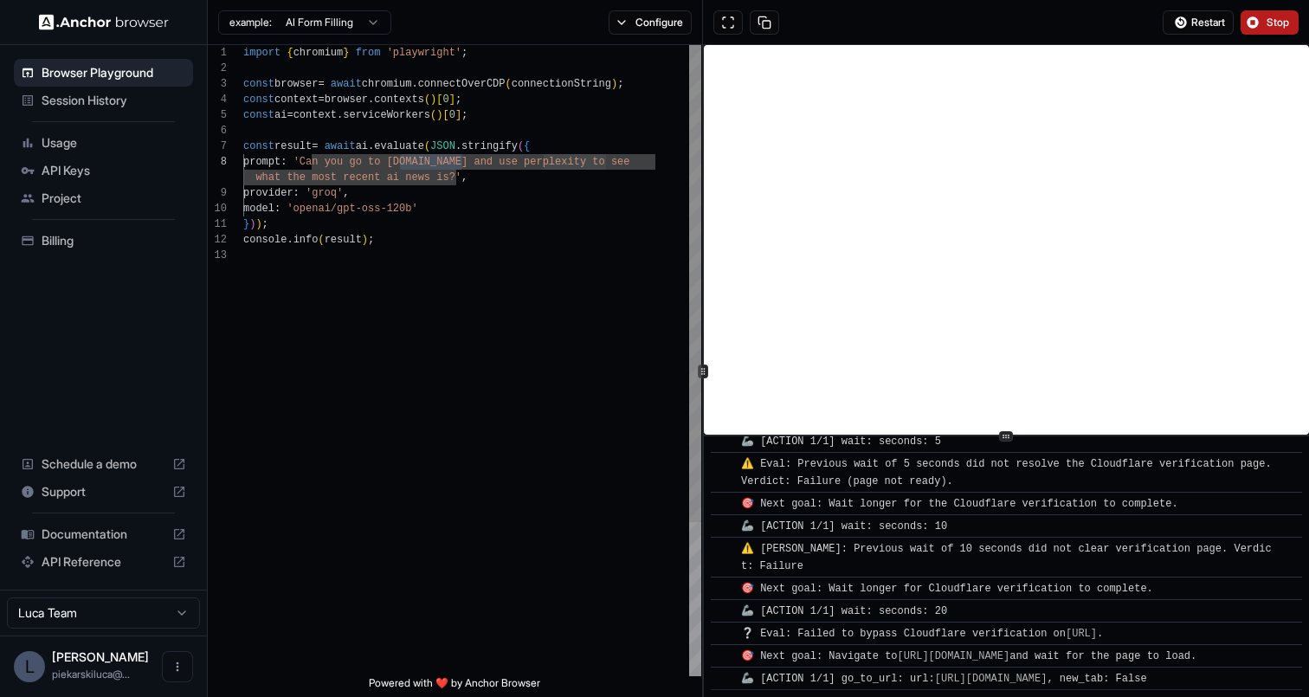
click at [472, 164] on div "import { chromium } from 'playwright' ; const browser = await chromium . connec…" at bounding box center [472, 462] width 458 height 834
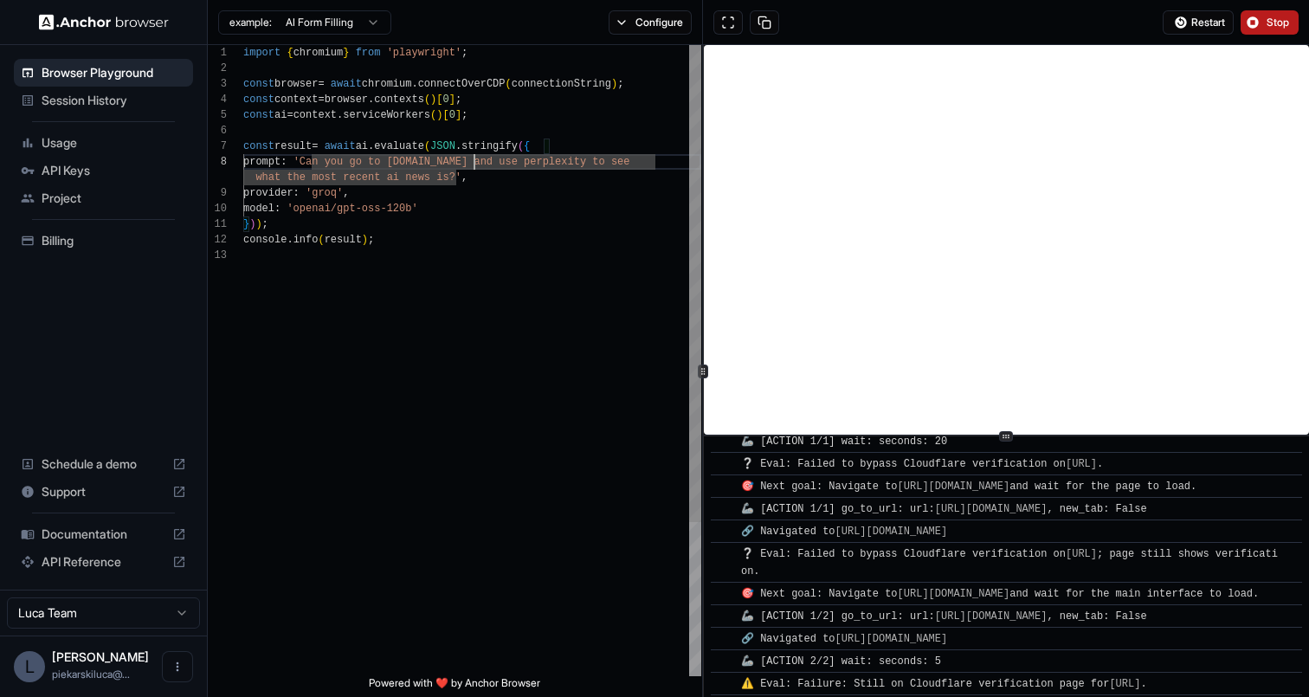
scroll to position [460, 0]
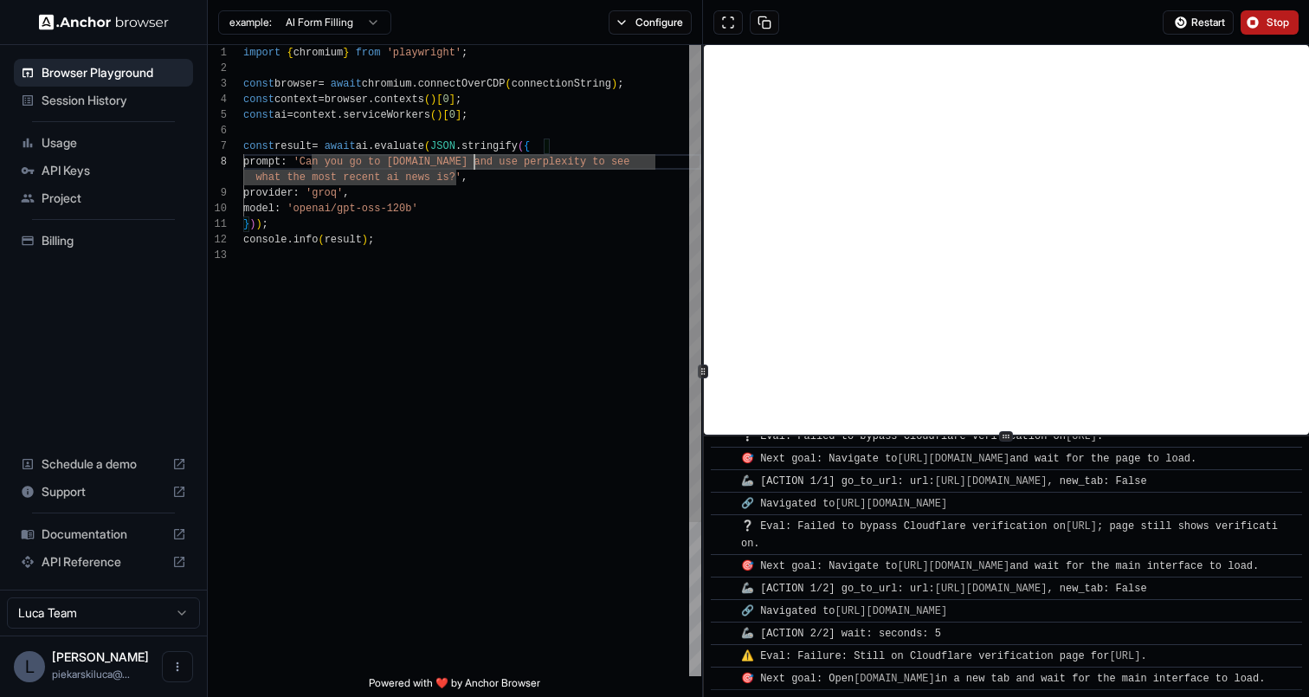
click at [492, 163] on div "import { chromium } from 'playwright' ; const browser = await chromium . connec…" at bounding box center [472, 462] width 458 height 834
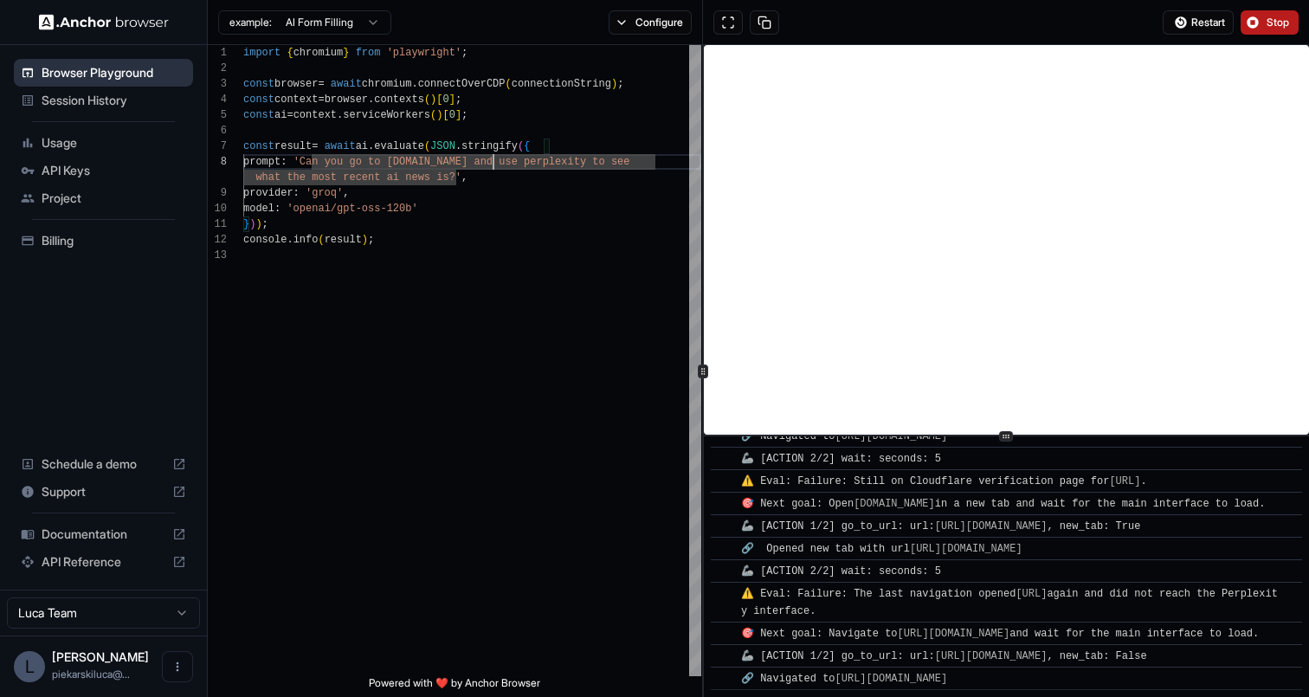
scroll to position [652, 0]
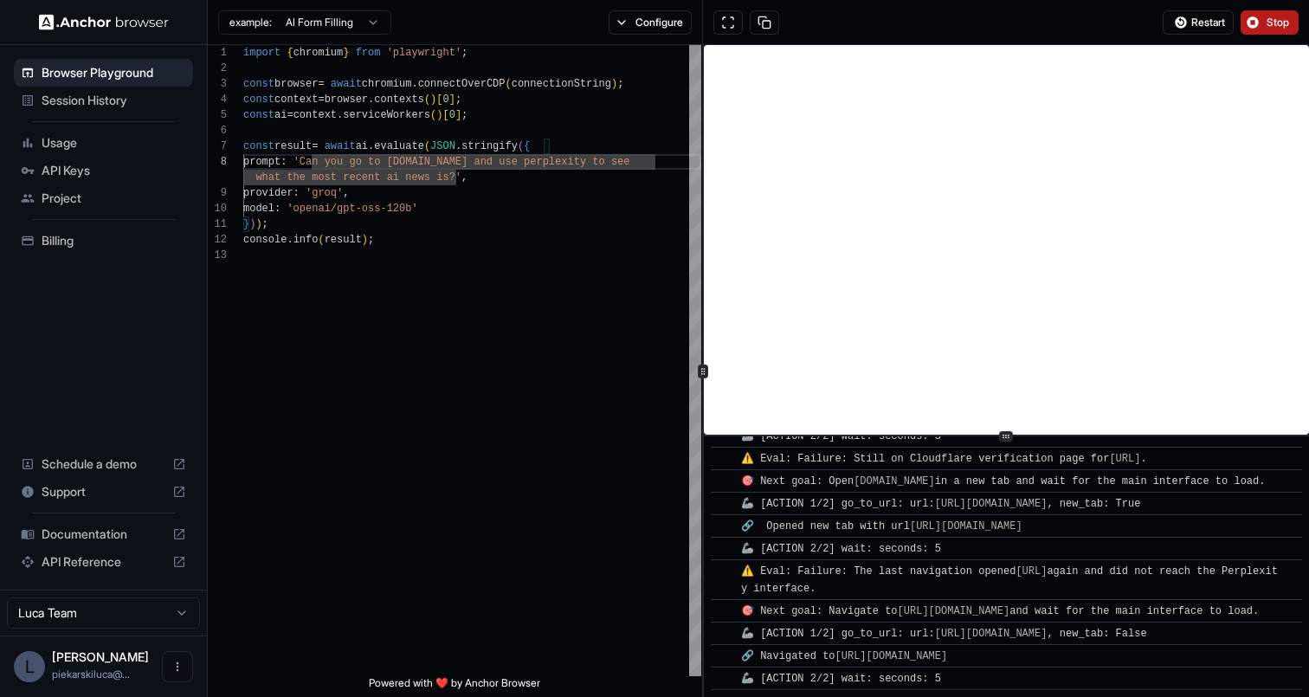
click at [1263, 21] on button "Stop" at bounding box center [1270, 22] width 58 height 24
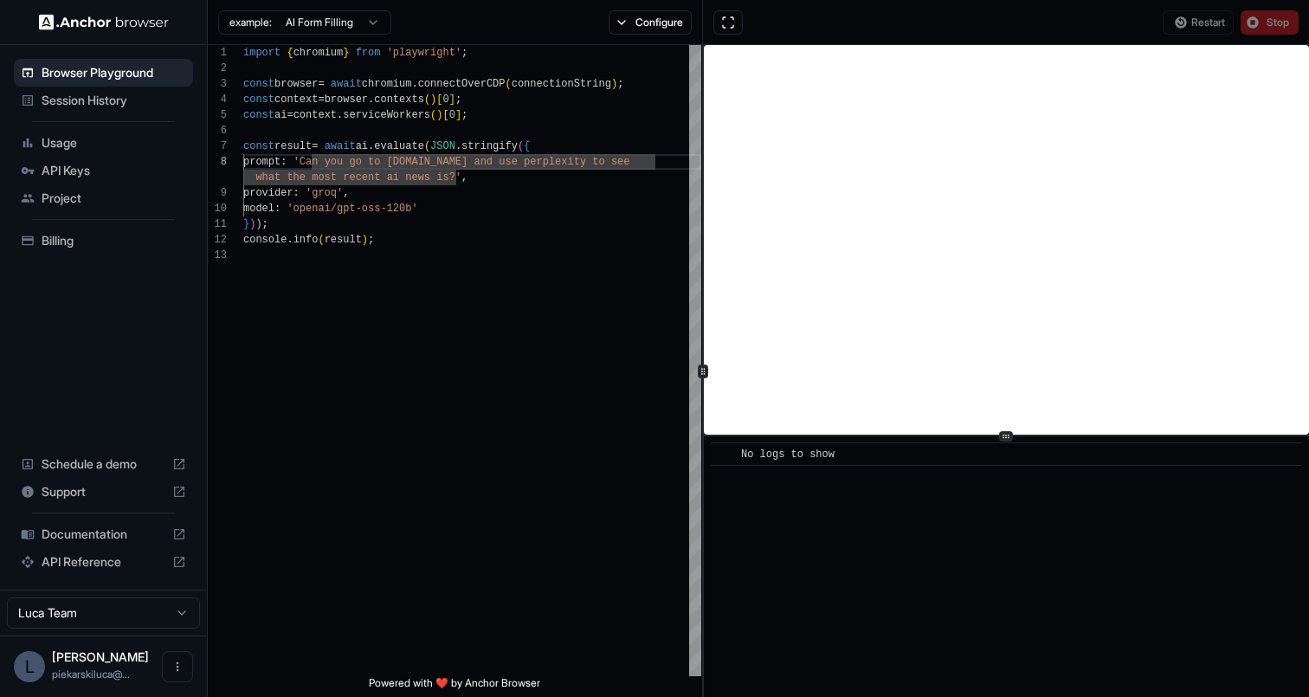
scroll to position [0, 0]
